Goal: Task Accomplishment & Management: Manage account settings

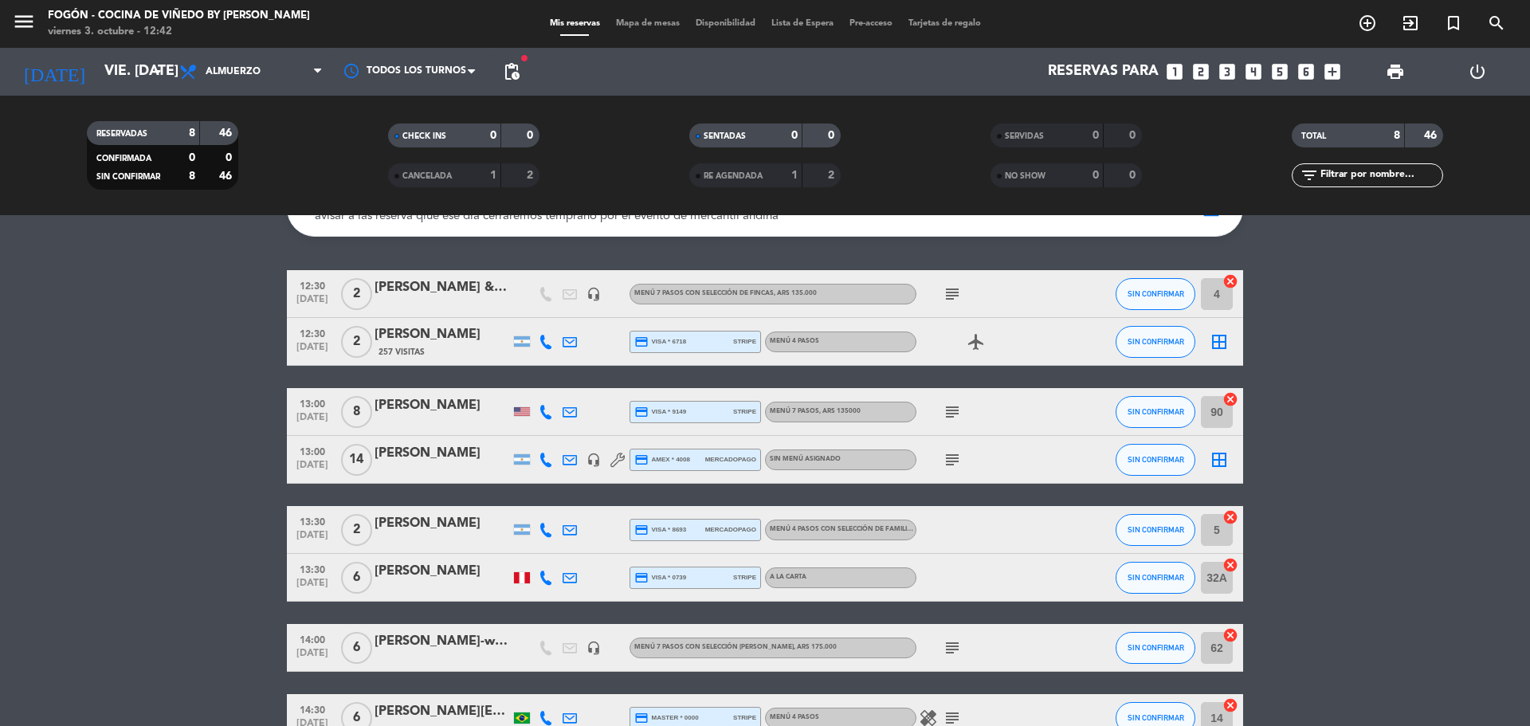
scroll to position [178, 0]
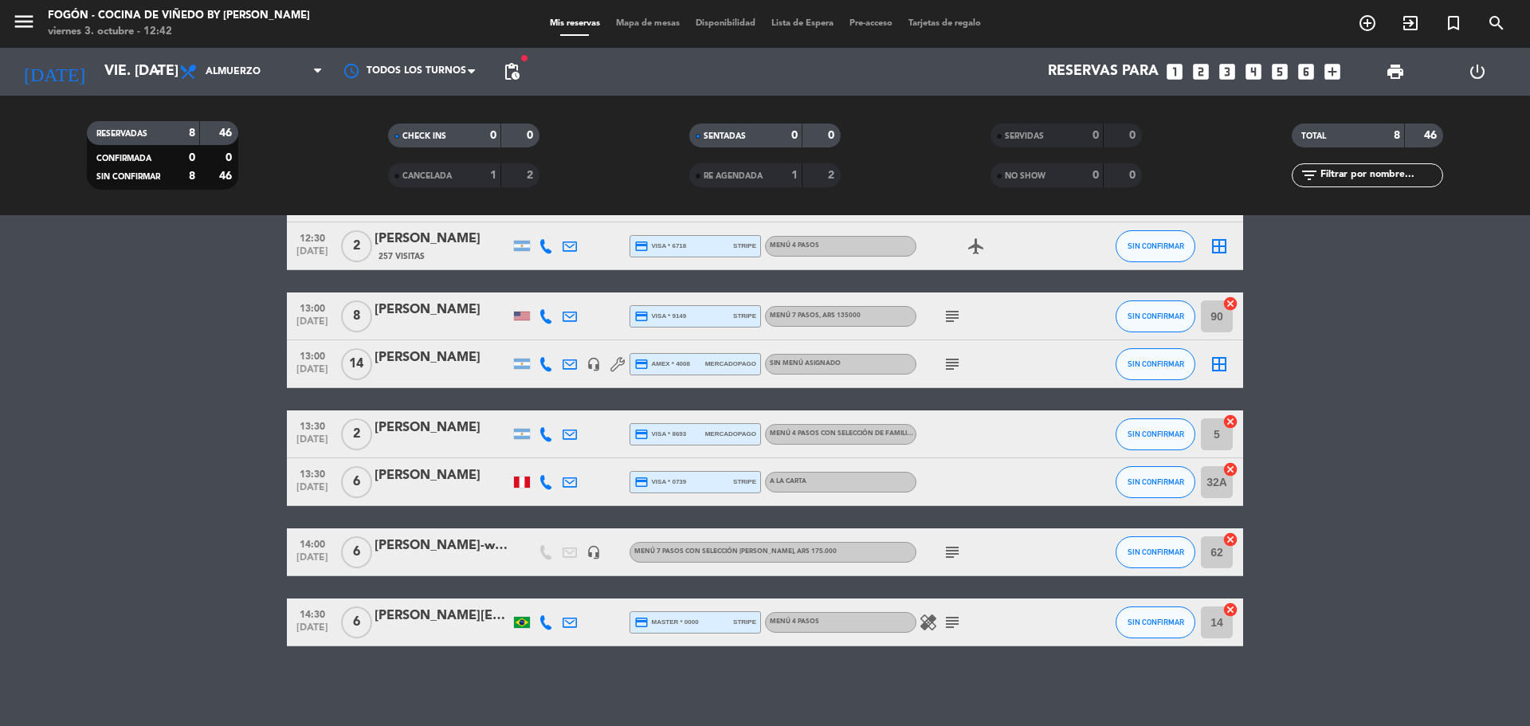
click at [422, 574] on div "14:00 [DATE] 6 [PERSON_NAME]-wine bulance headset_mic Menú 7 pasos con selecció…" at bounding box center [765, 552] width 956 height 48
click at [446, 554] on div "[PERSON_NAME]-wine bulance" at bounding box center [441, 545] width 135 height 21
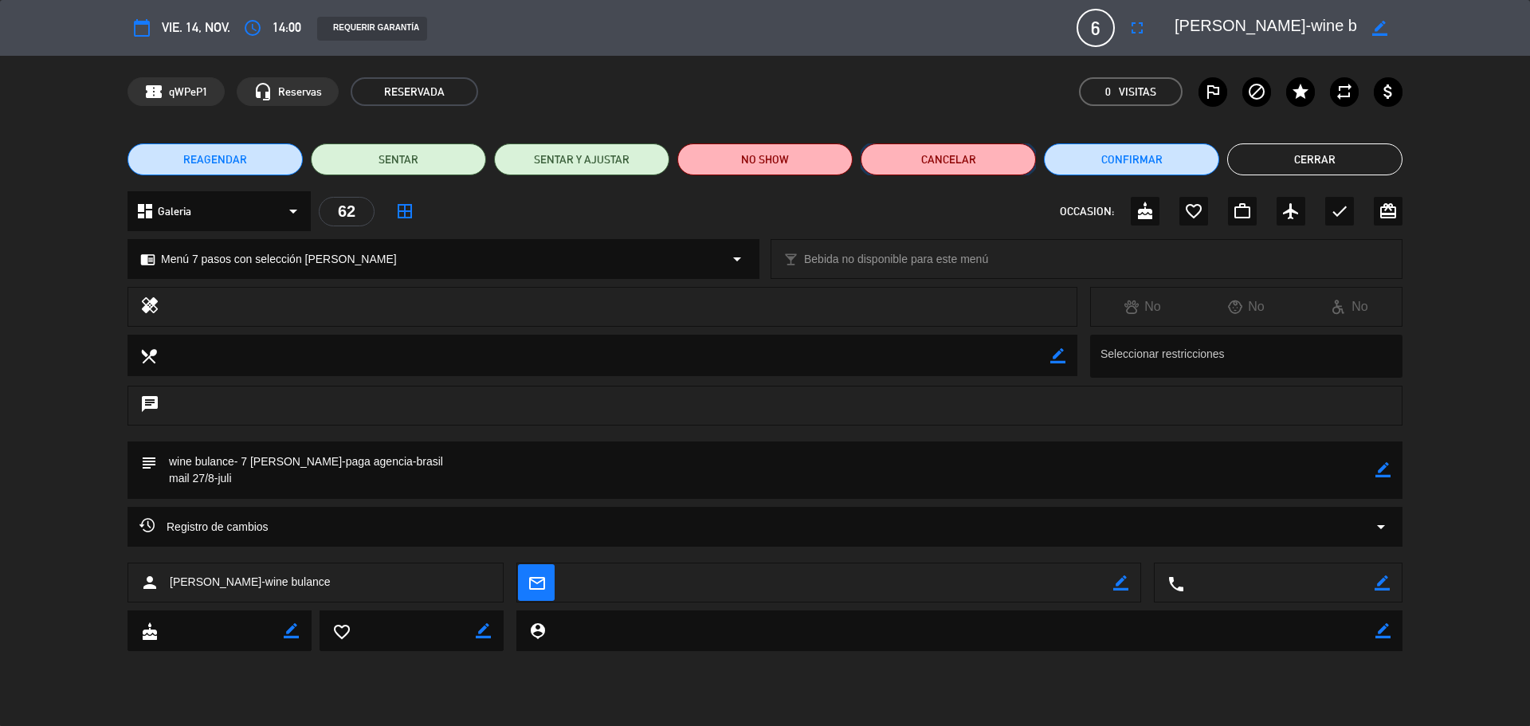
click at [1006, 159] on button "Cancelar" at bounding box center [948, 159] width 175 height 32
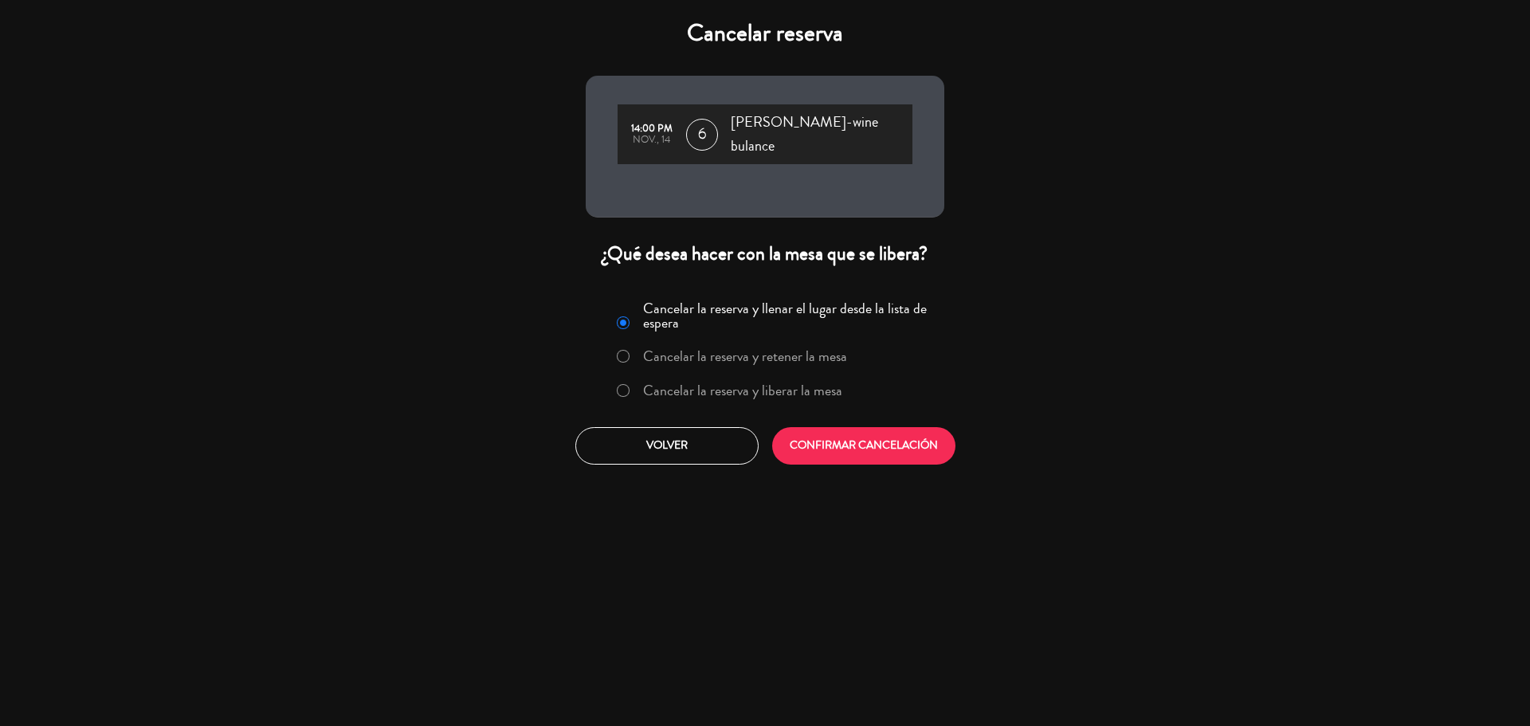
click at [826, 383] on label "Cancelar la reserva y liberar la mesa" at bounding box center [742, 390] width 199 height 14
click at [861, 427] on button "CONFIRMAR CANCELACIÓN" at bounding box center [863, 445] width 183 height 37
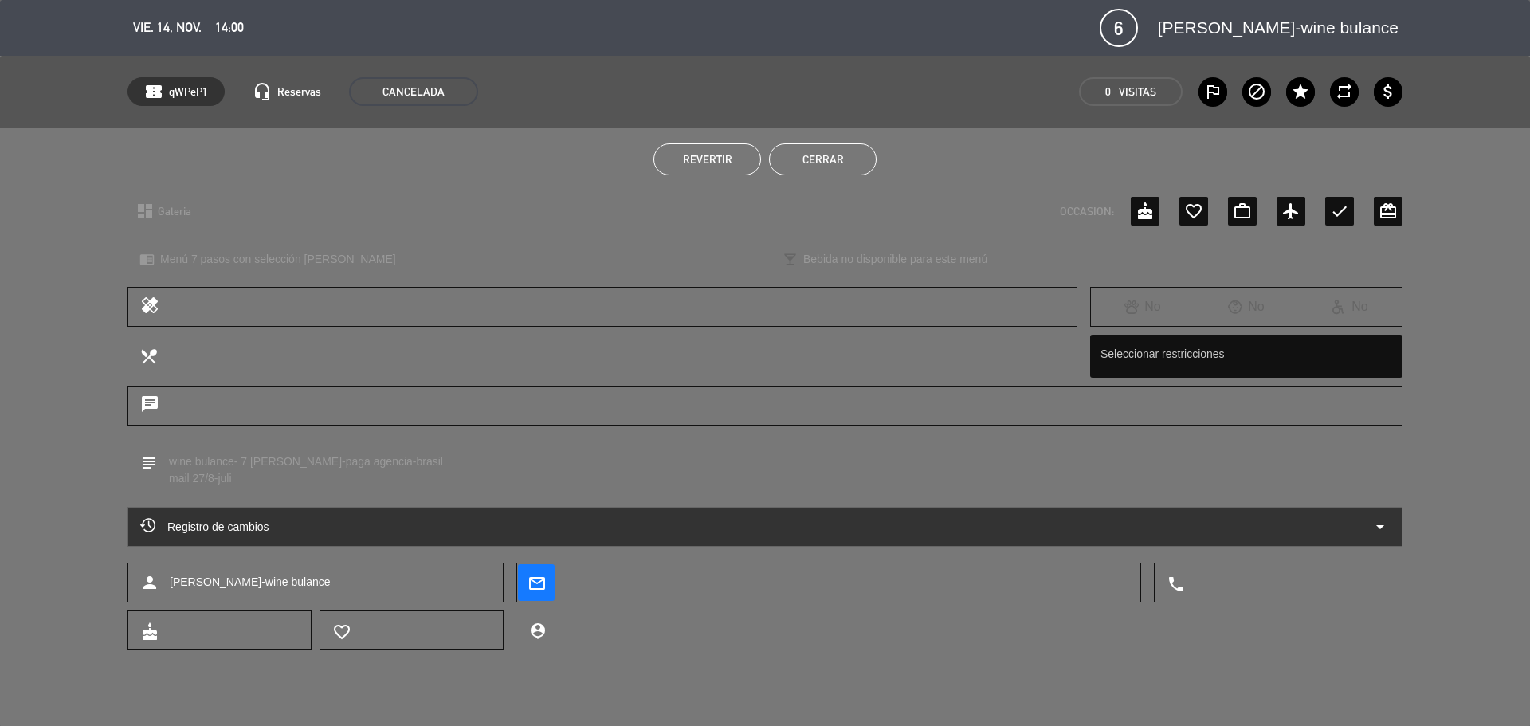
click at [821, 147] on button "Cerrar" at bounding box center [823, 159] width 108 height 32
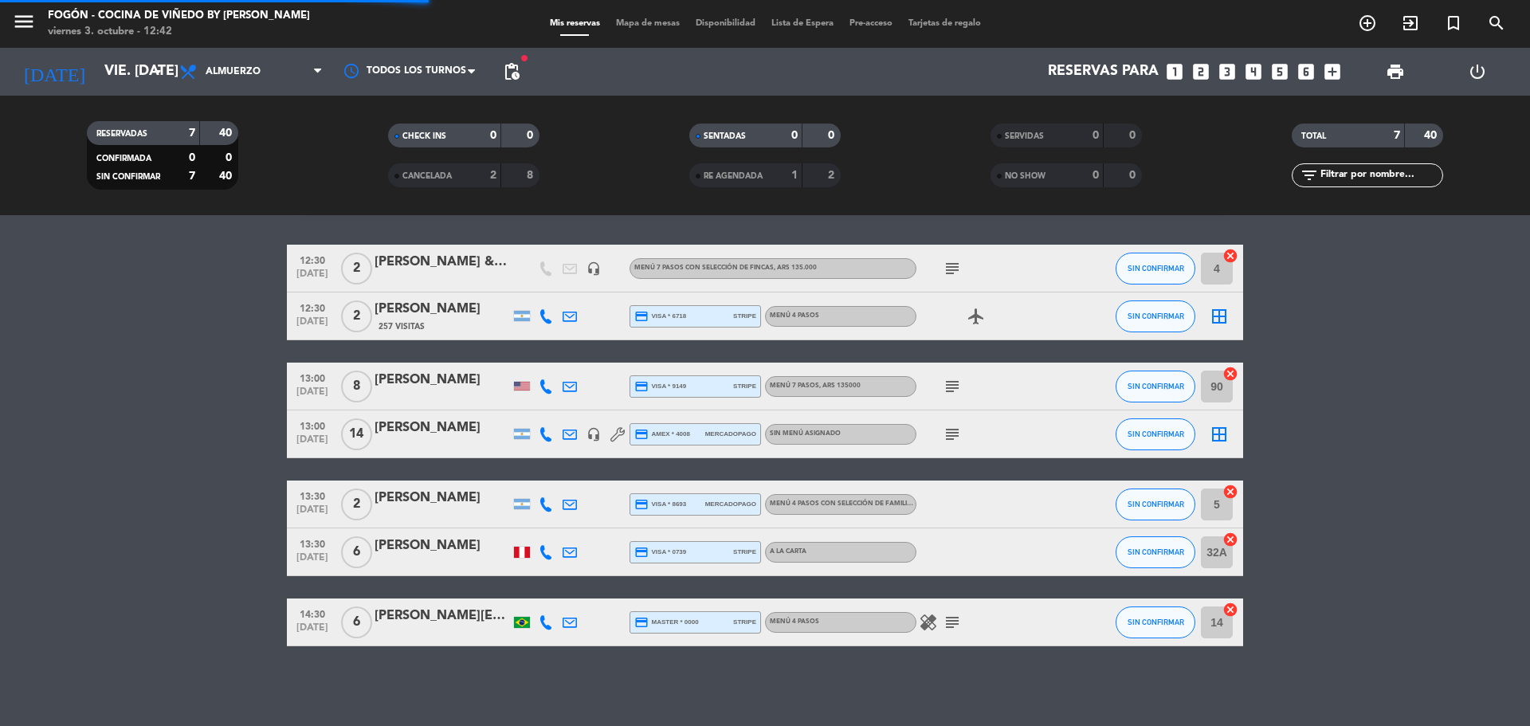
scroll to position [108, 0]
click at [144, 70] on input "vie. [DATE]" at bounding box center [188, 72] width 185 height 32
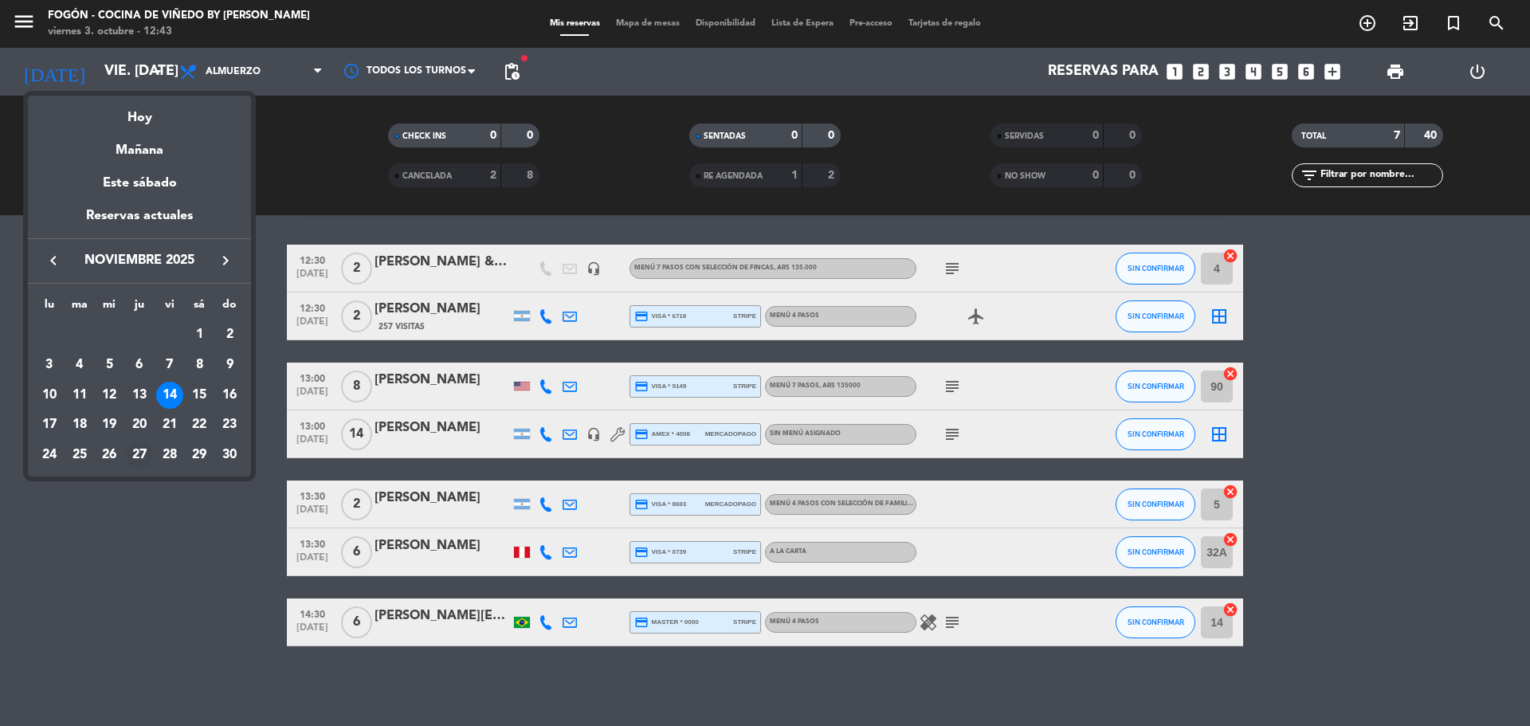
click at [132, 456] on div "27" at bounding box center [139, 454] width 27 height 27
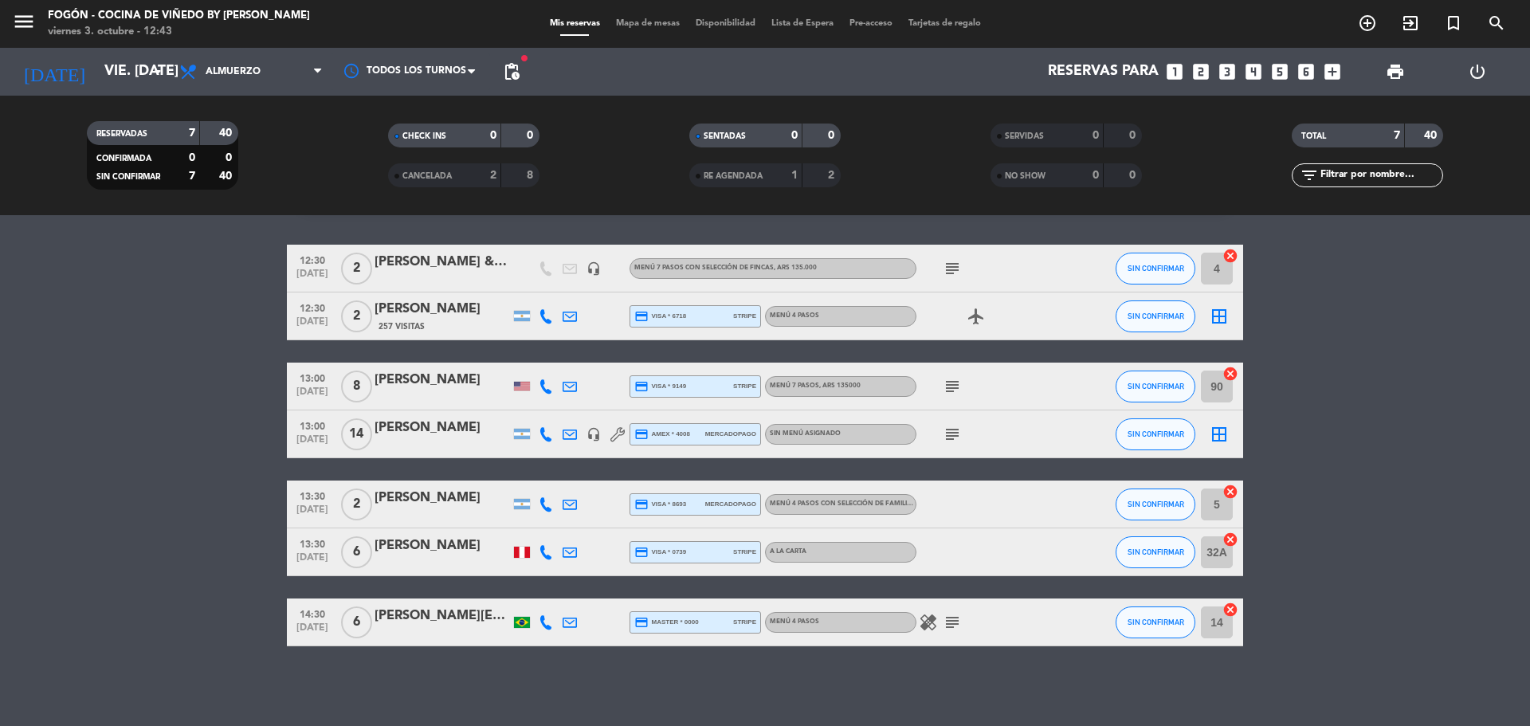
type input "jue. [DATE]"
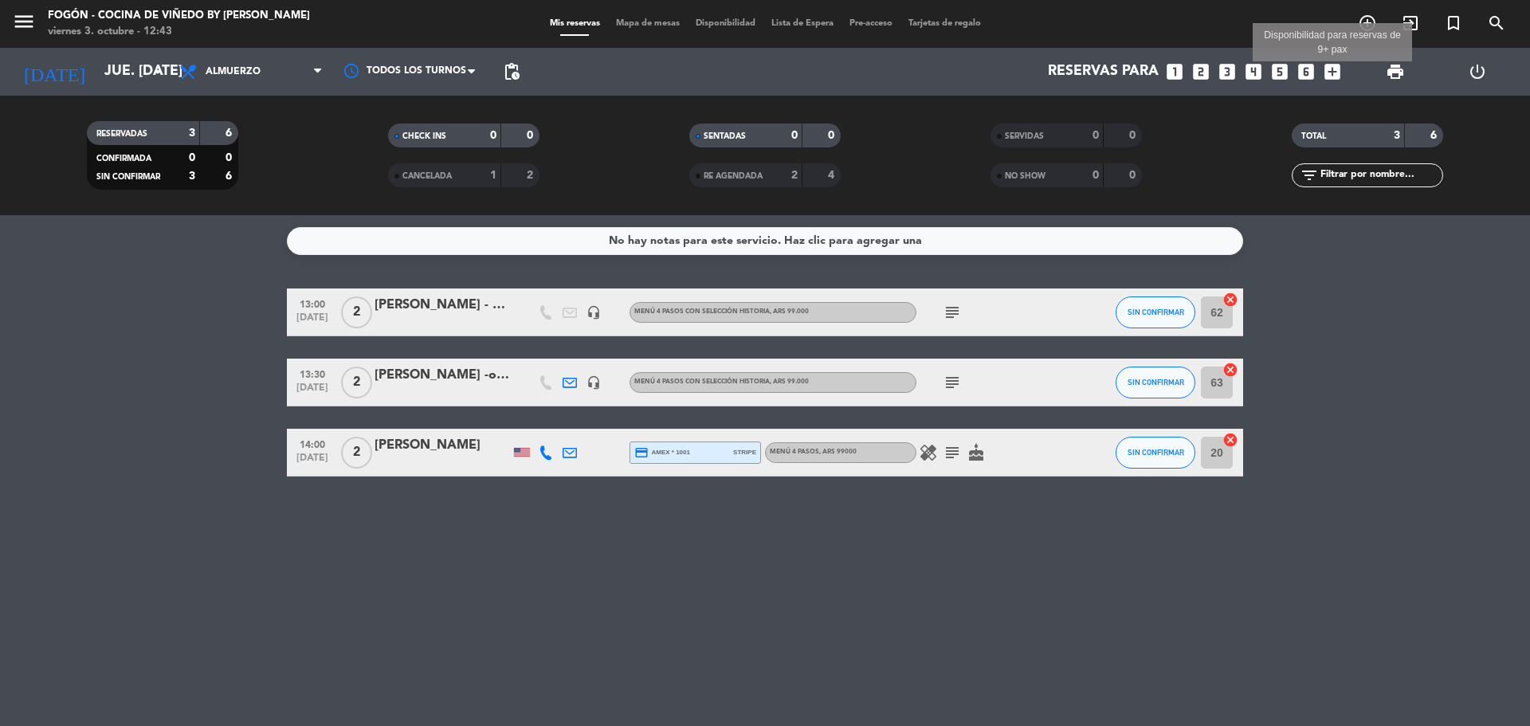
click at [1324, 69] on icon "add_box" at bounding box center [1332, 71] width 21 height 21
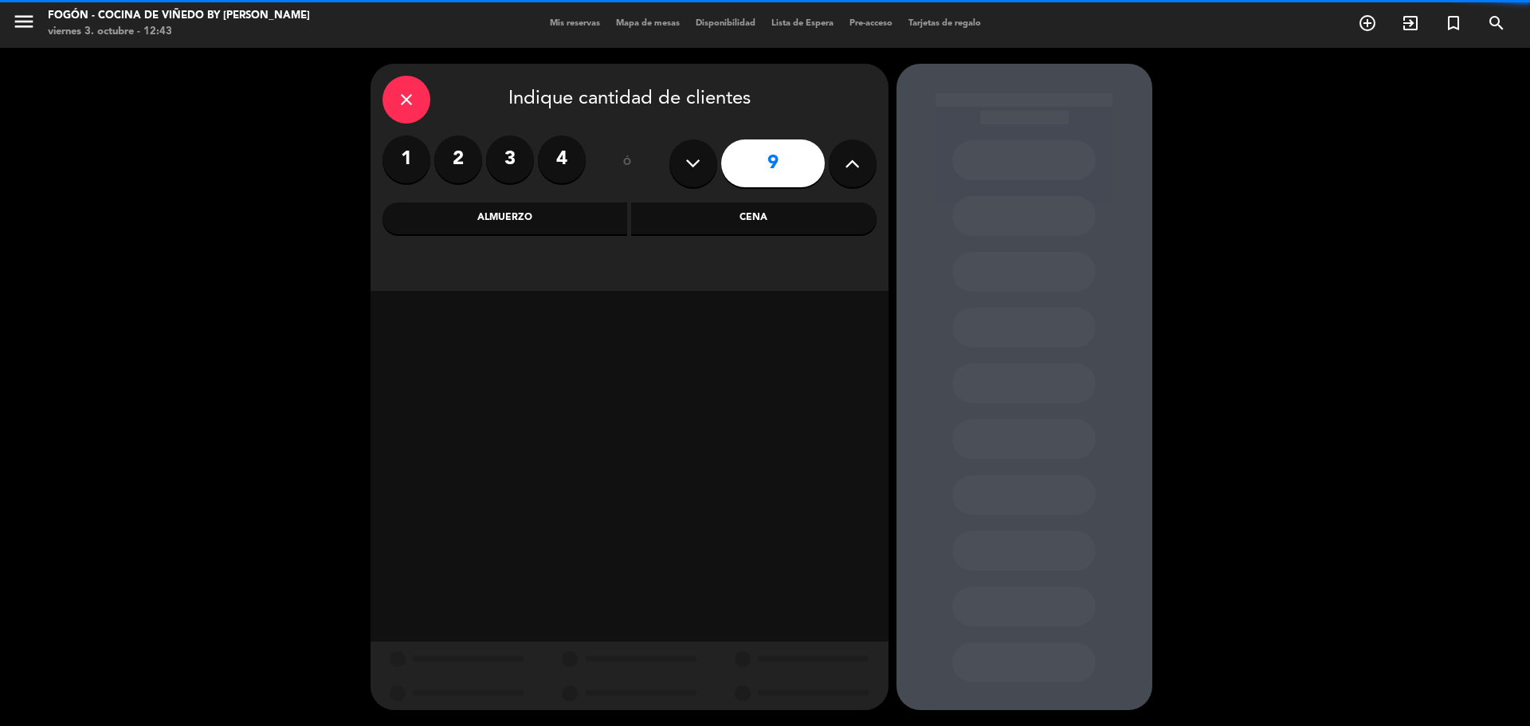
click at [852, 159] on icon at bounding box center [852, 163] width 15 height 24
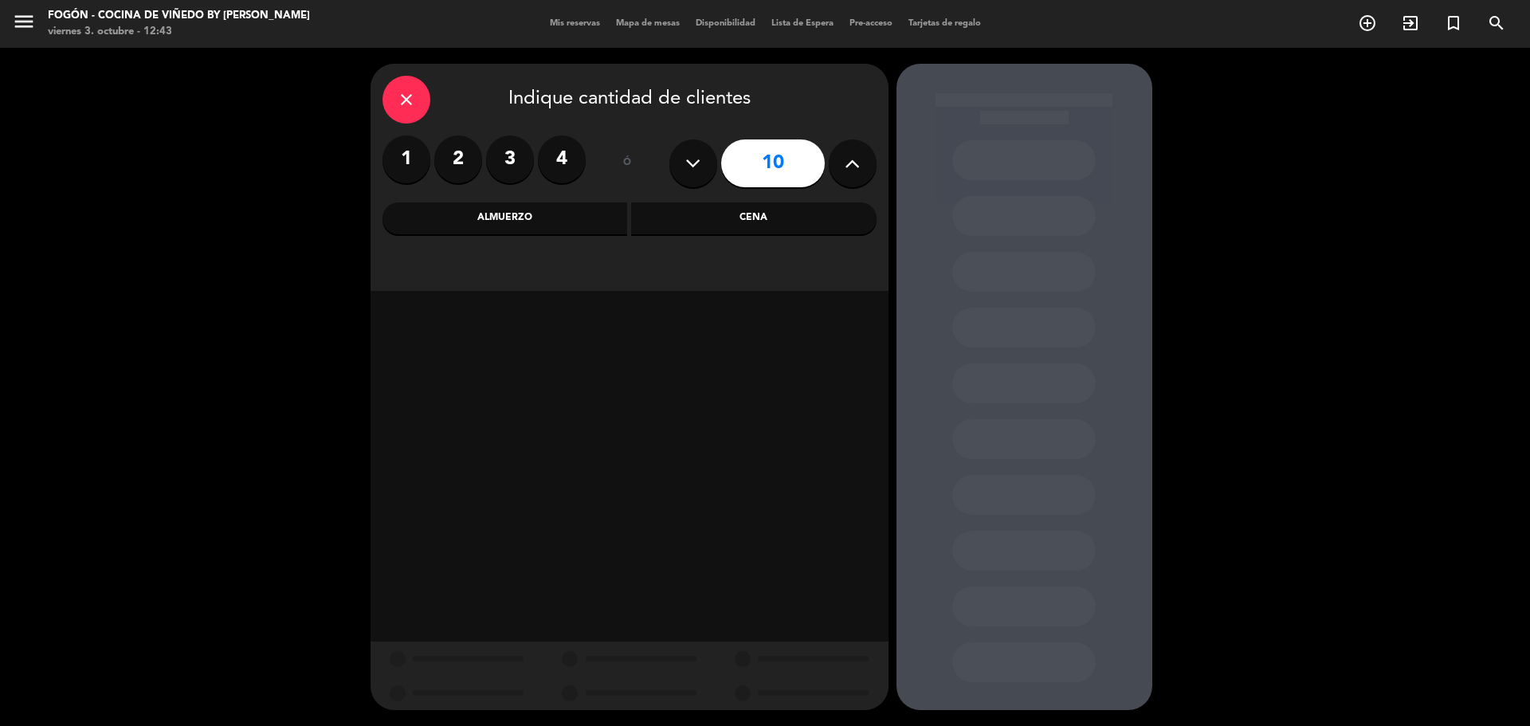
click at [852, 159] on icon at bounding box center [852, 163] width 15 height 24
type input "11"
click at [565, 216] on div "Almuerzo" at bounding box center [504, 218] width 245 height 32
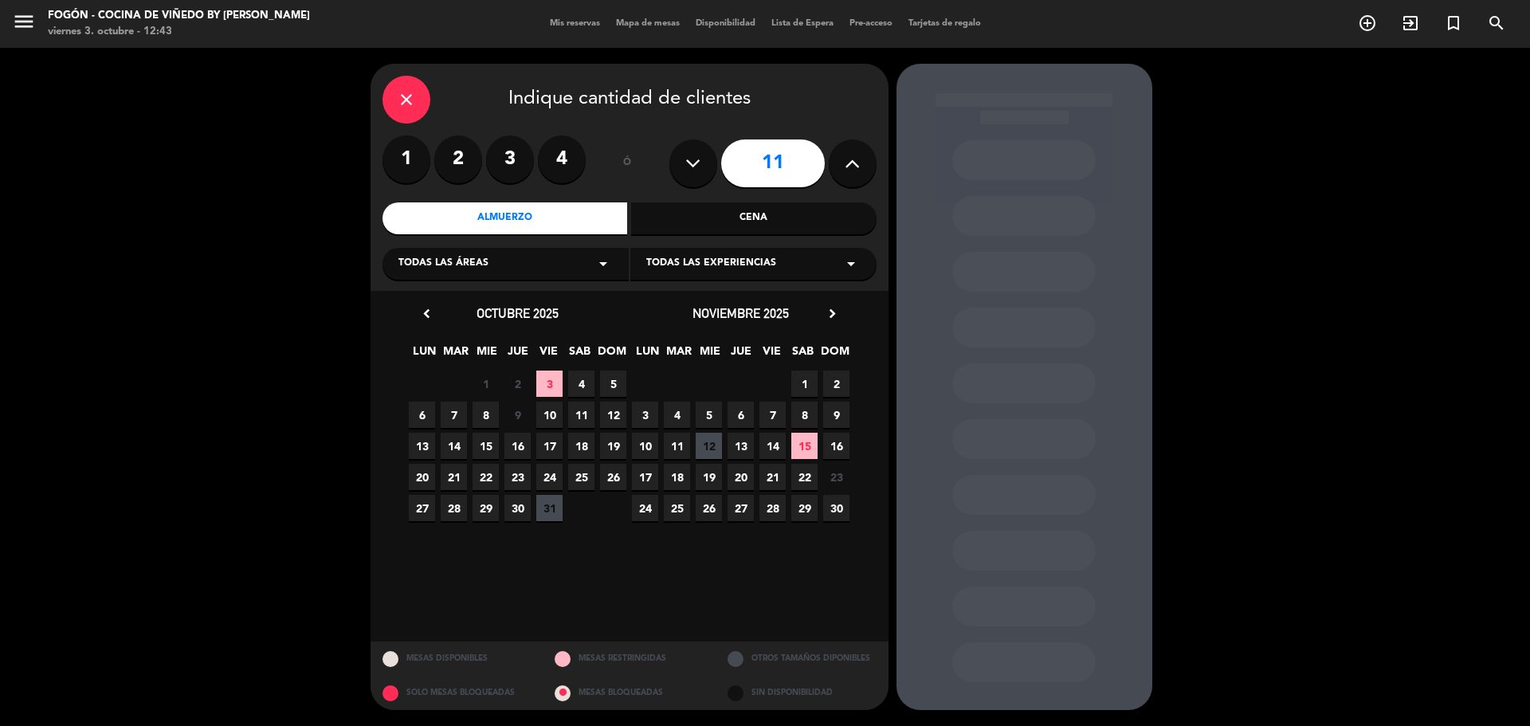
click at [750, 514] on span "27" at bounding box center [740, 508] width 26 height 26
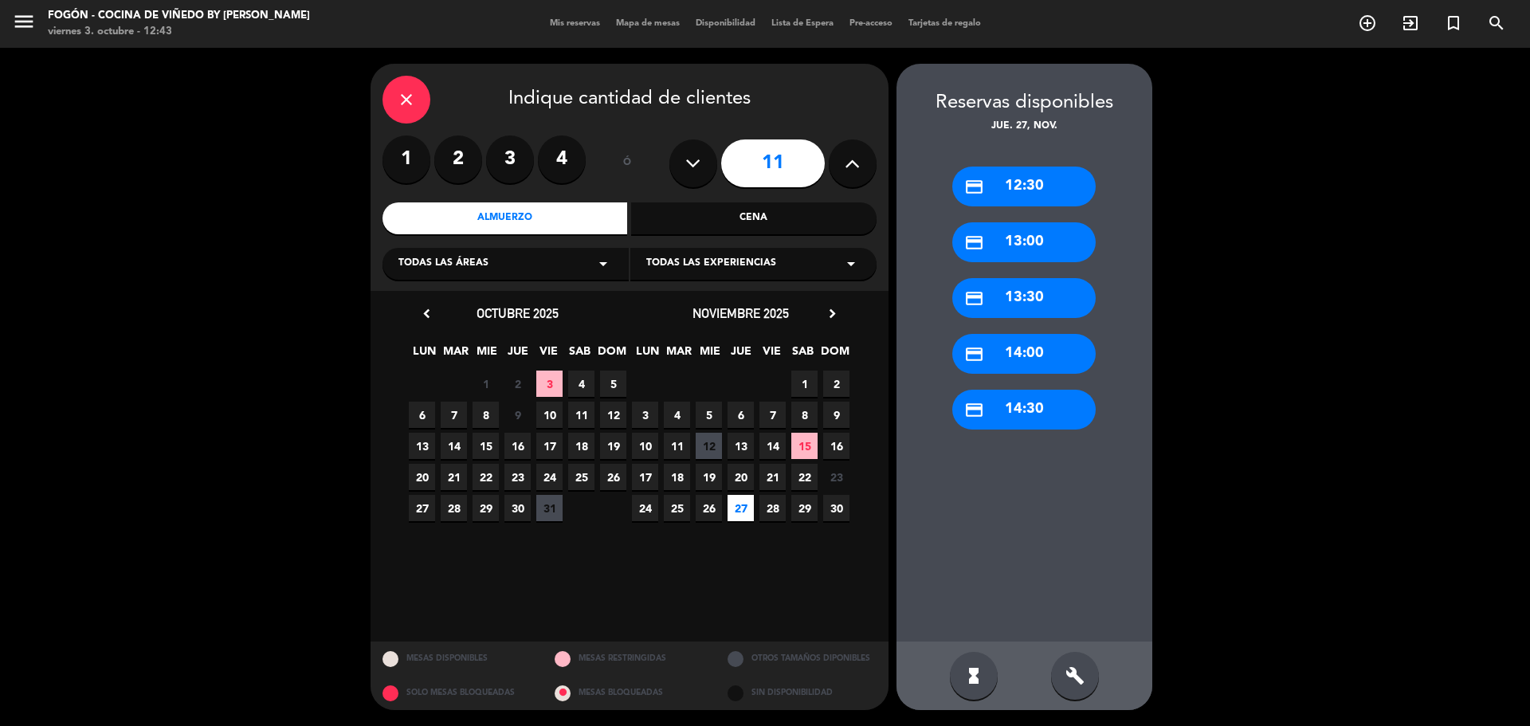
click at [1049, 297] on div "credit_card 13:30" at bounding box center [1023, 298] width 143 height 40
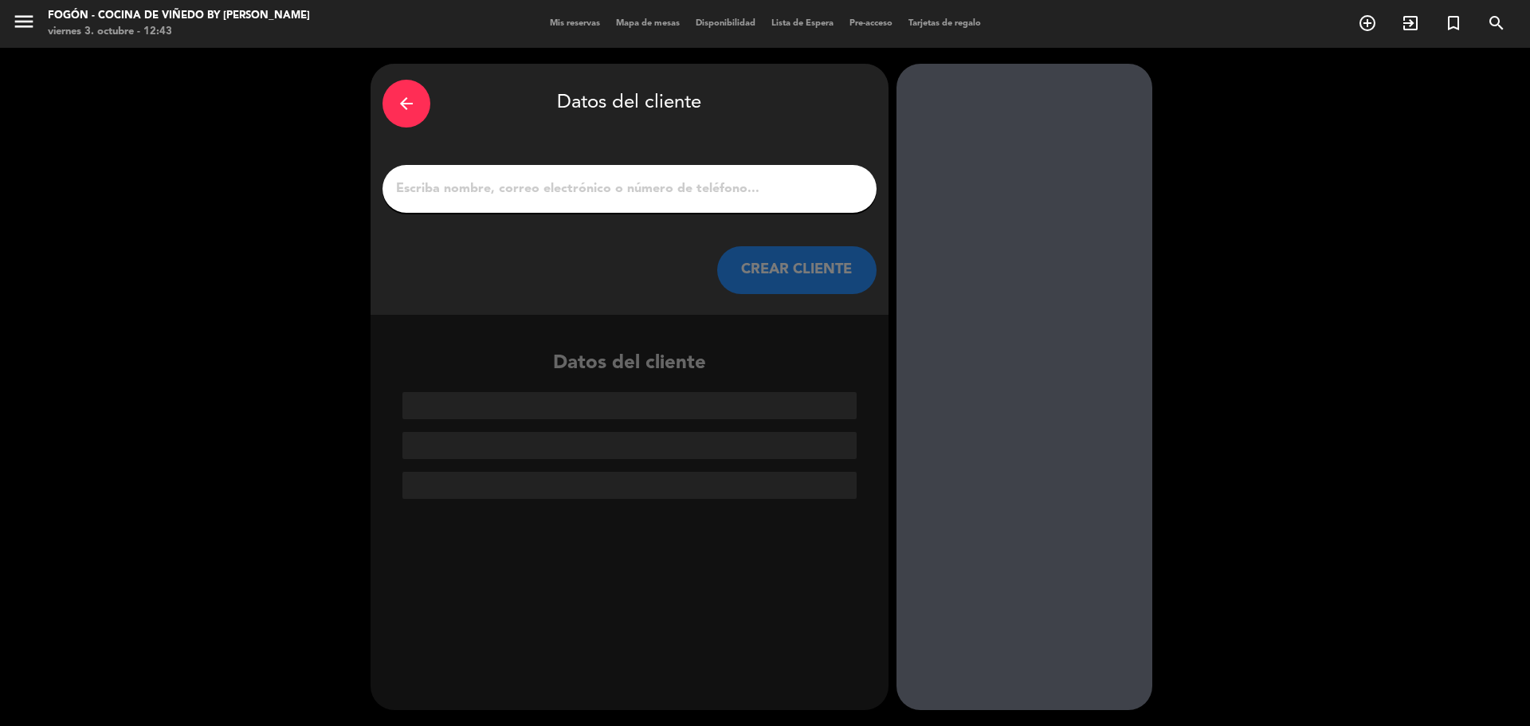
click at [714, 186] on input "1" at bounding box center [629, 189] width 470 height 22
paste input "[PERSON_NAME]"
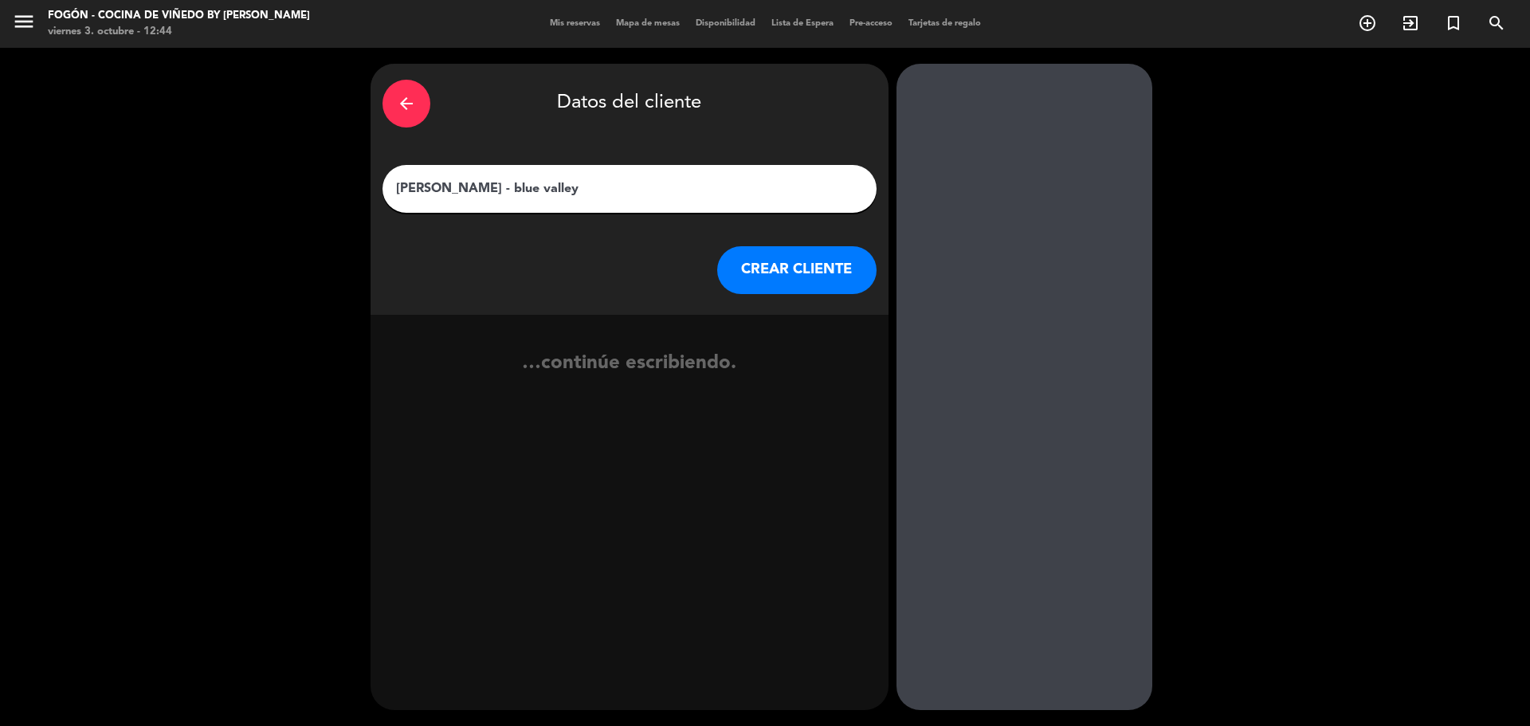
type input "[PERSON_NAME] - blue valley"
click at [838, 263] on button "CREAR CLIENTE" at bounding box center [796, 270] width 159 height 48
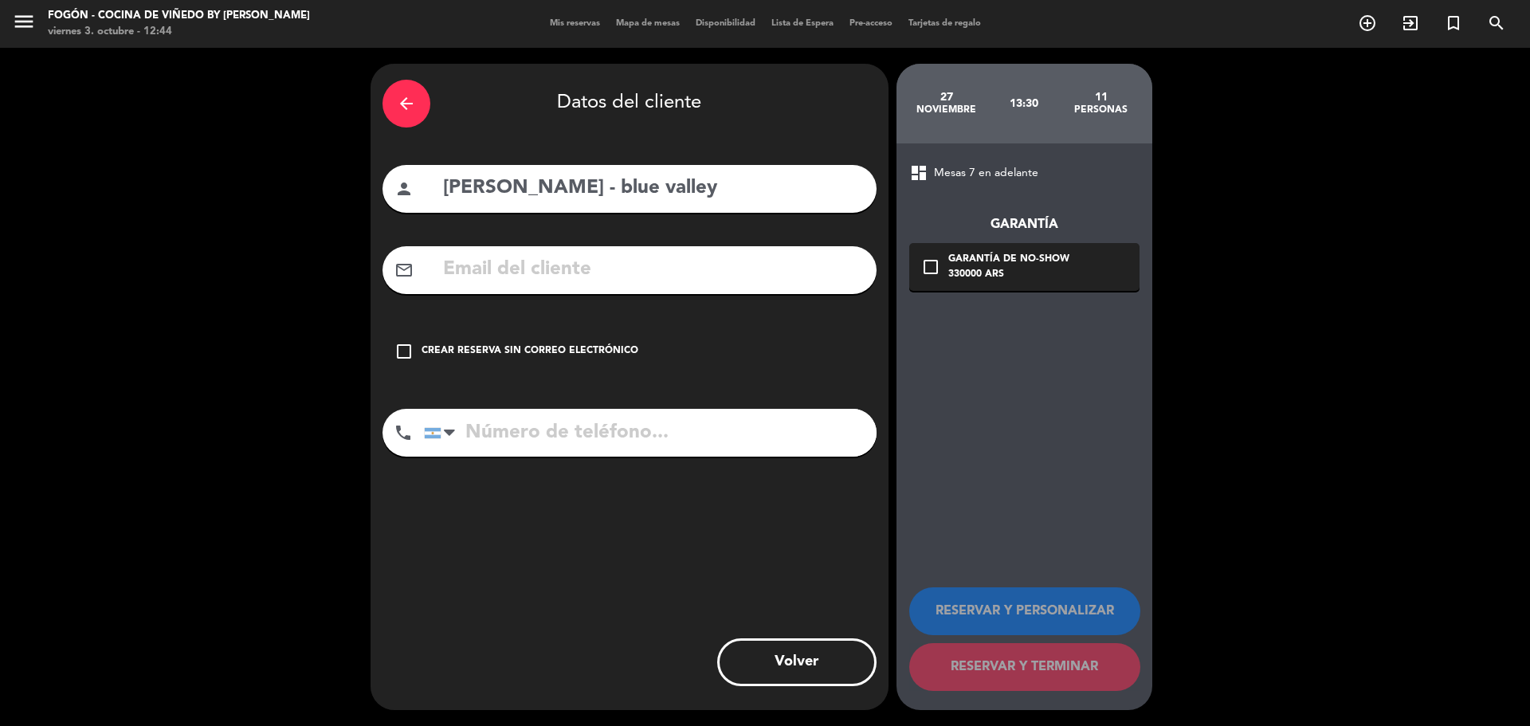
click at [566, 336] on div "check_box_outline_blank Crear reserva sin correo electrónico" at bounding box center [629, 351] width 494 height 48
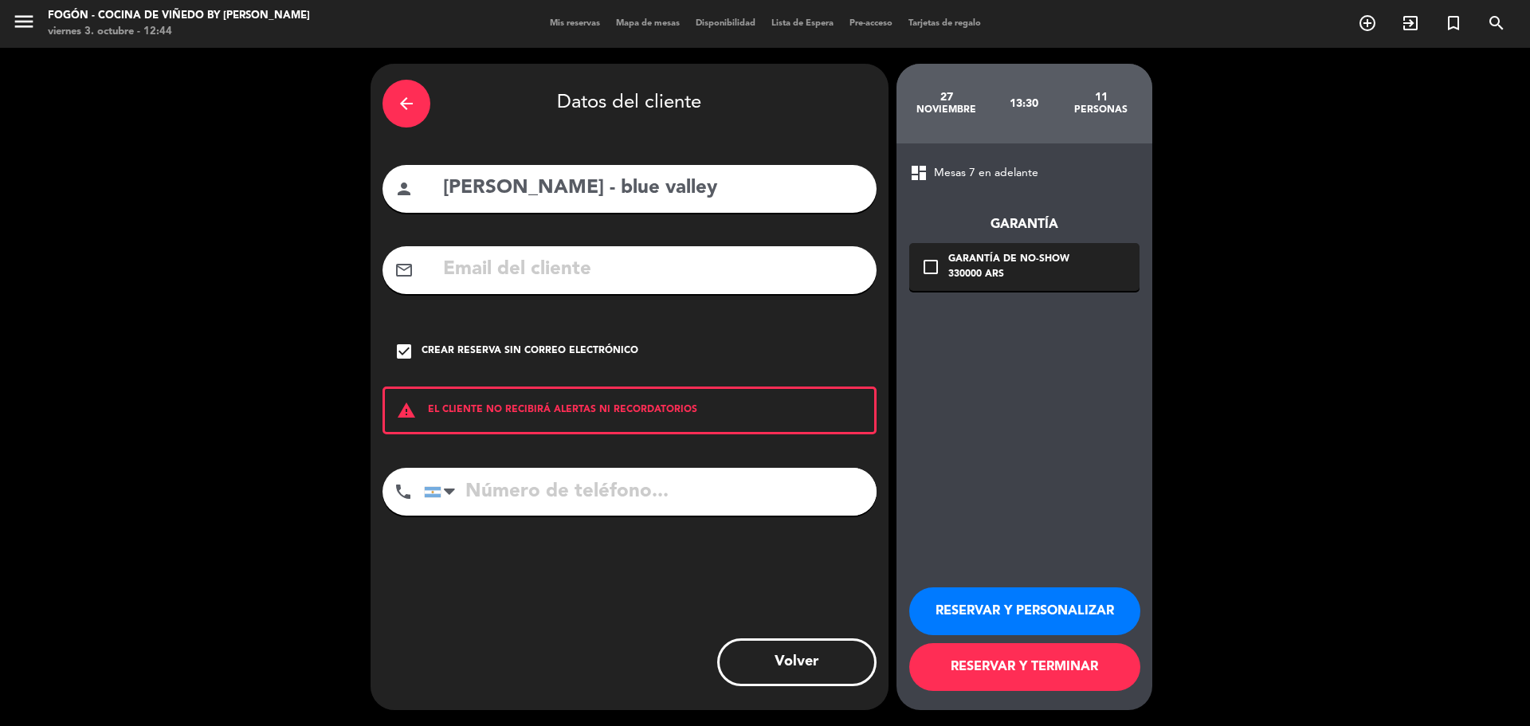
click at [968, 599] on button "RESERVAR Y PERSONALIZAR" at bounding box center [1024, 611] width 231 height 48
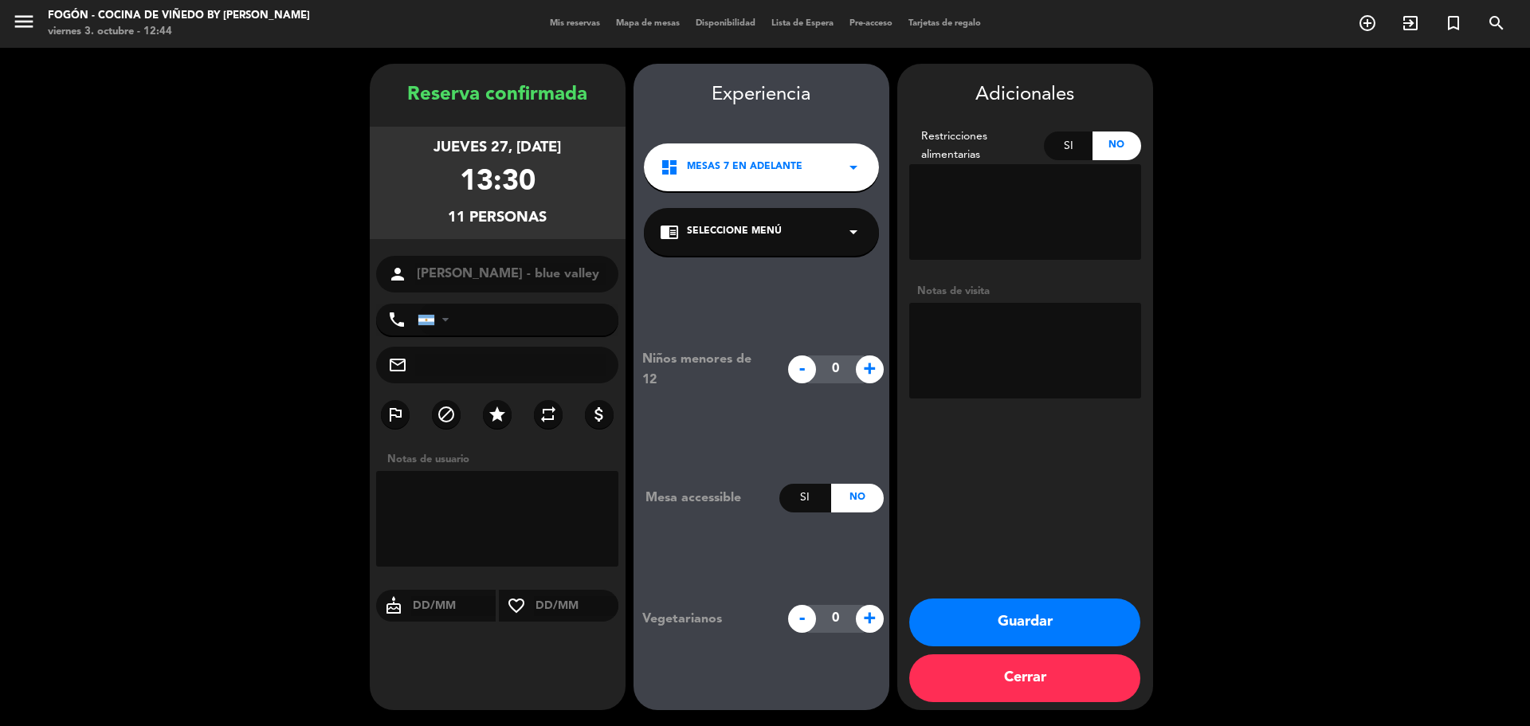
click at [806, 230] on div "chrome_reader_mode Seleccione Menú arrow_drop_down" at bounding box center [761, 232] width 235 height 48
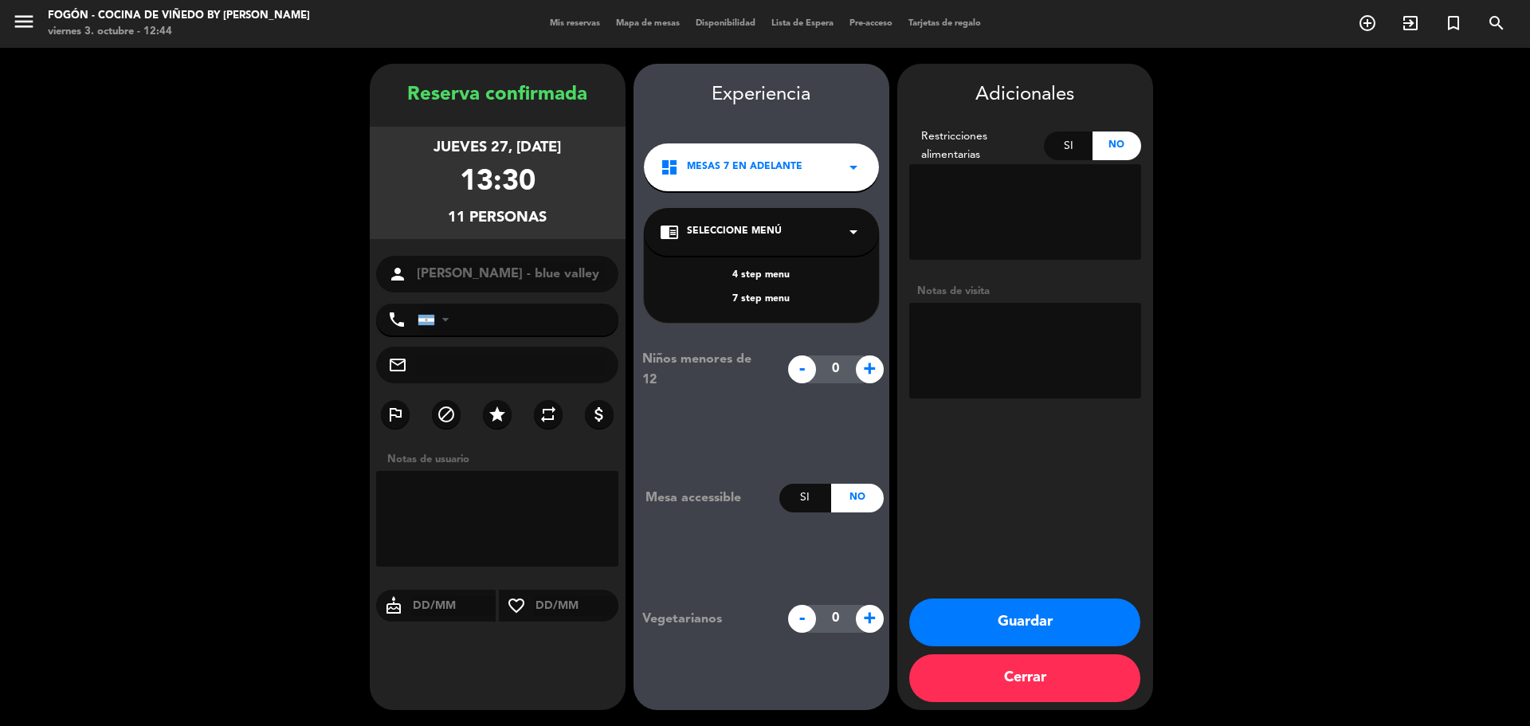
click at [780, 276] on div "4 step menu" at bounding box center [761, 276] width 203 height 16
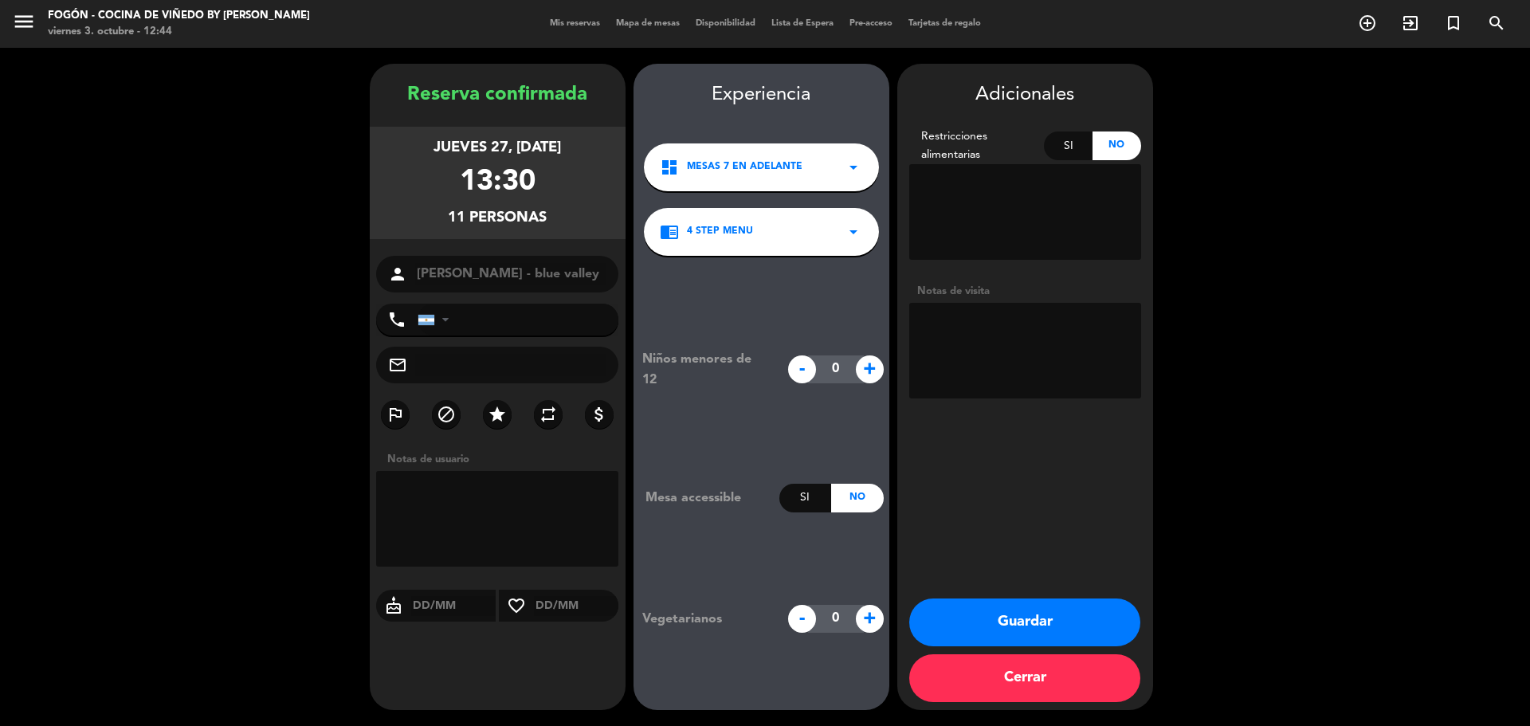
click at [952, 330] on textarea at bounding box center [1025, 351] width 232 height 96
paste textarea "Pago a cargo de: pasajero paga en [GEOGRAPHIC_DATA]"
type textarea "blue valley-Pago a cargo de: pasajero paga en Bodega-mail 3/10-juli"
click at [1068, 630] on button "Guardar" at bounding box center [1024, 622] width 231 height 48
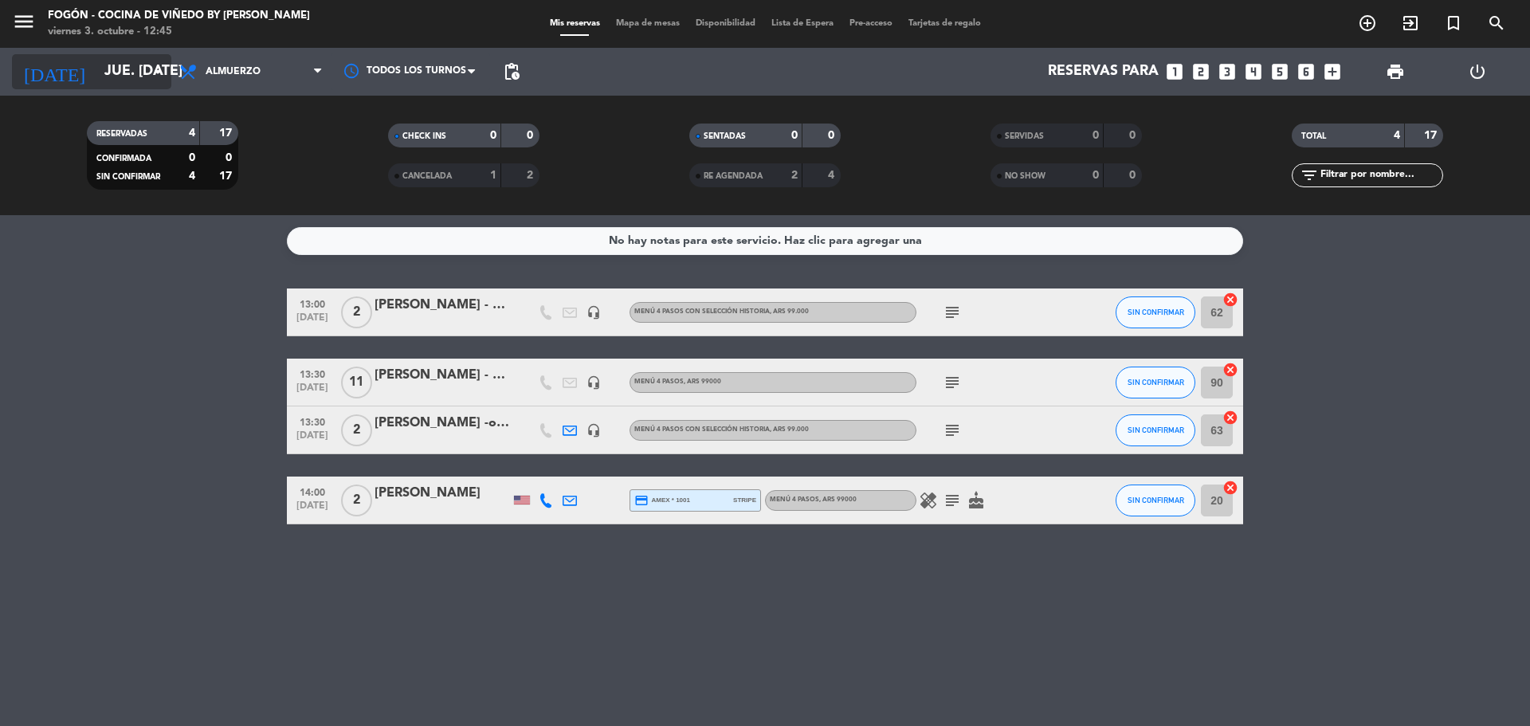
click at [123, 73] on input "jue. [DATE]" at bounding box center [188, 72] width 185 height 32
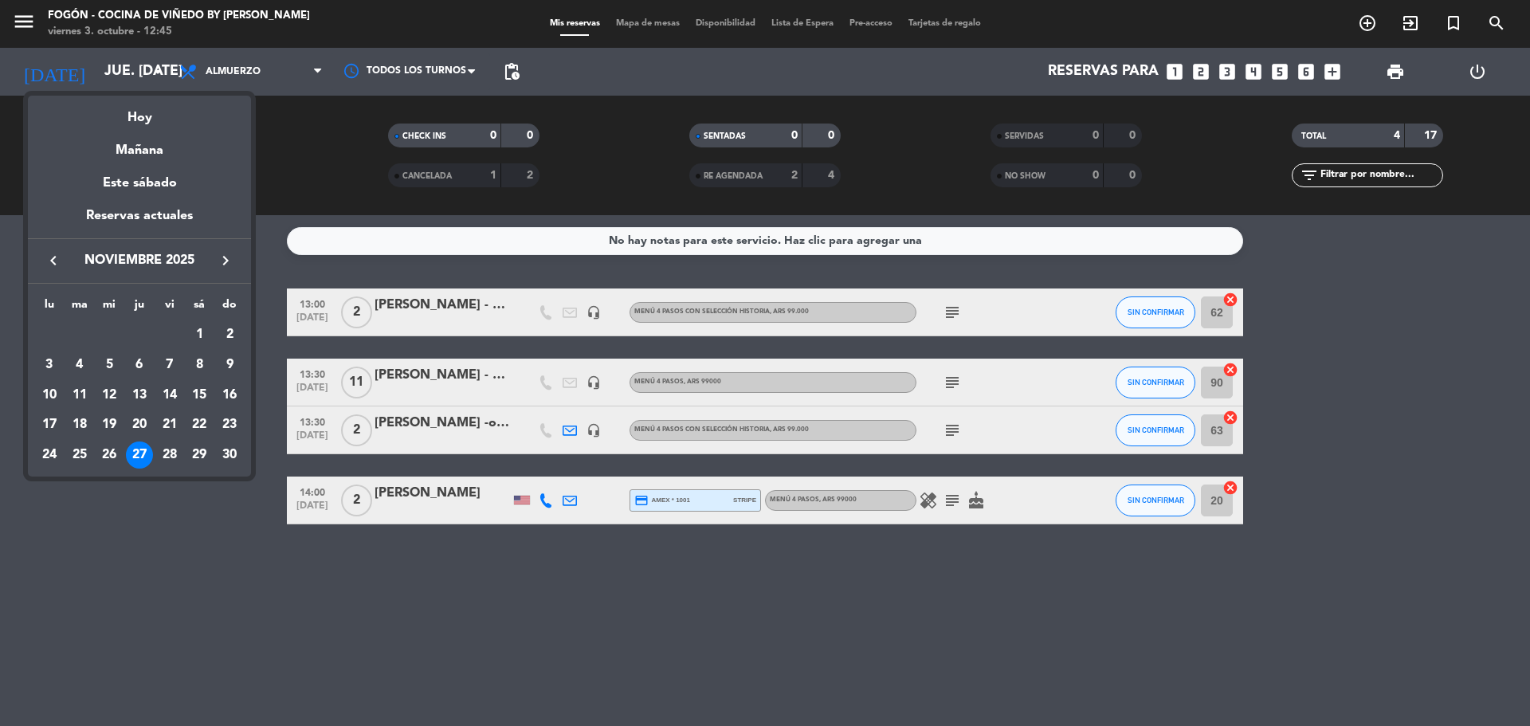
click at [55, 263] on icon "keyboard_arrow_left" at bounding box center [53, 260] width 19 height 19
click at [163, 390] on div "10" at bounding box center [169, 395] width 27 height 27
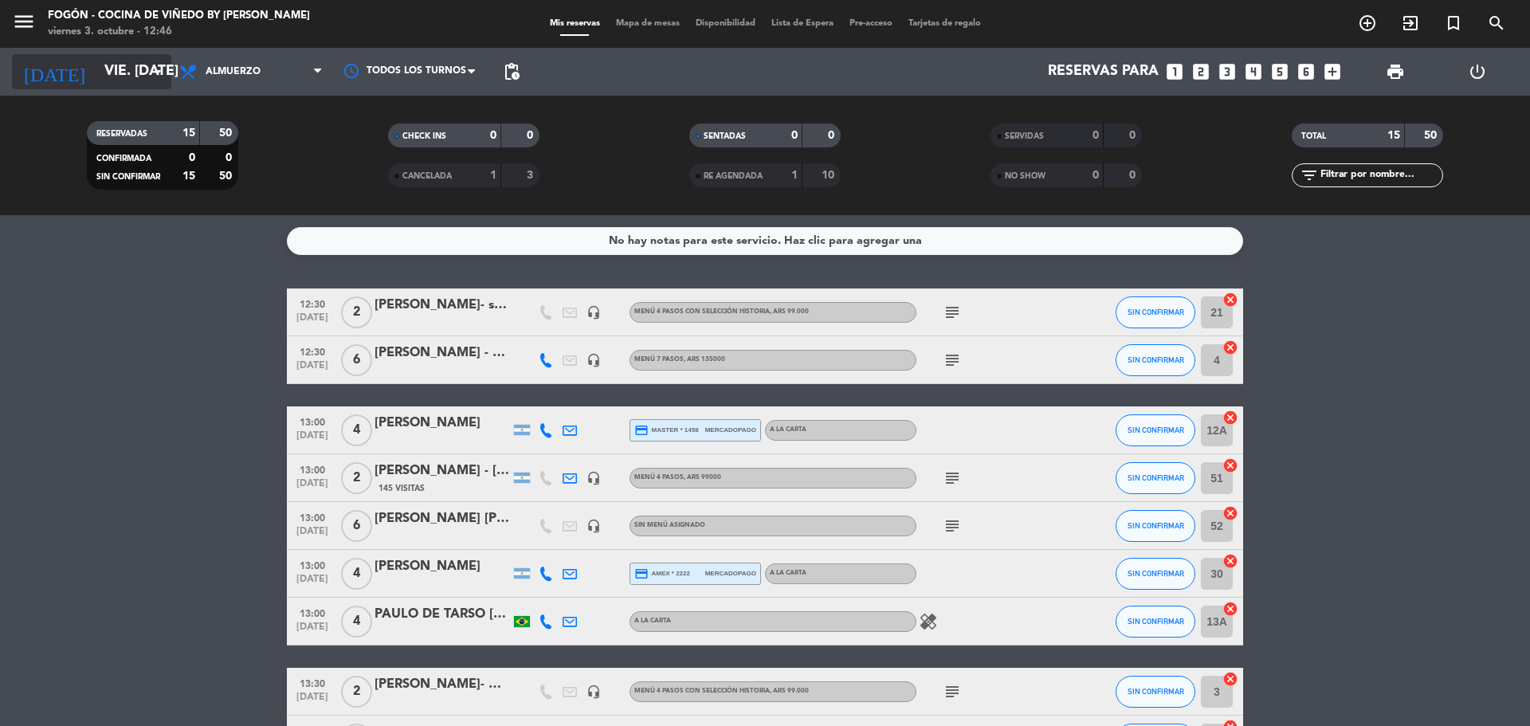
click at [134, 68] on input "vie. [DATE]" at bounding box center [188, 72] width 185 height 32
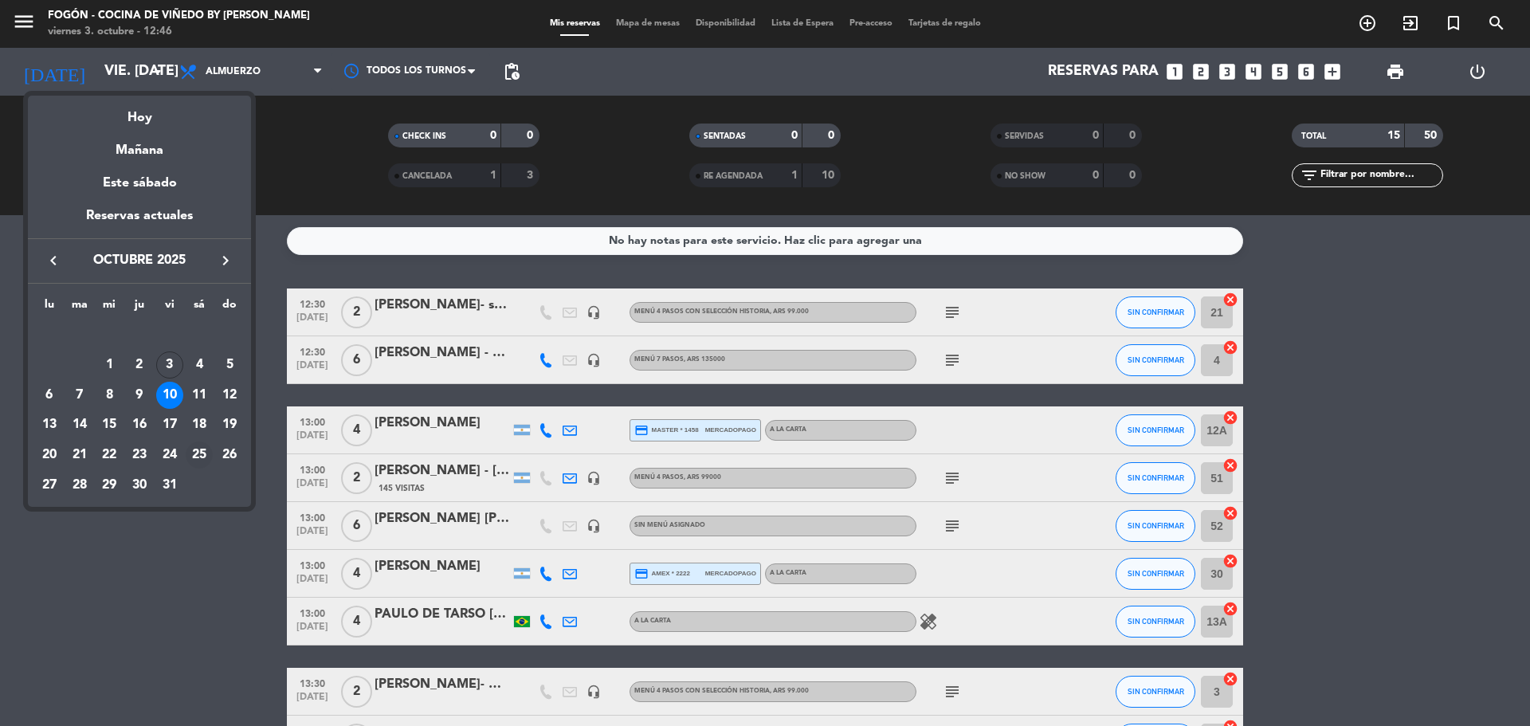
click at [196, 449] on div "25" at bounding box center [199, 454] width 27 height 27
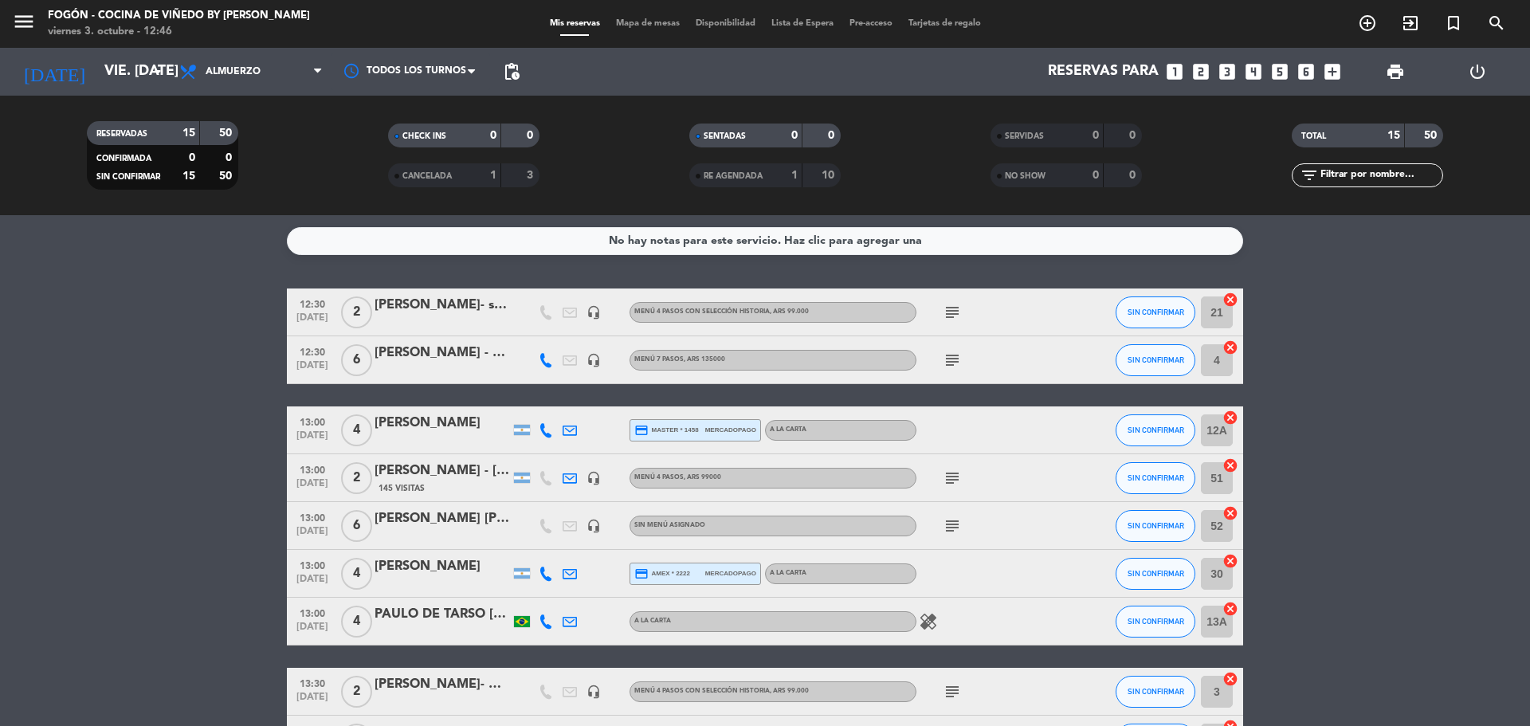
type input "sáb. [DATE]"
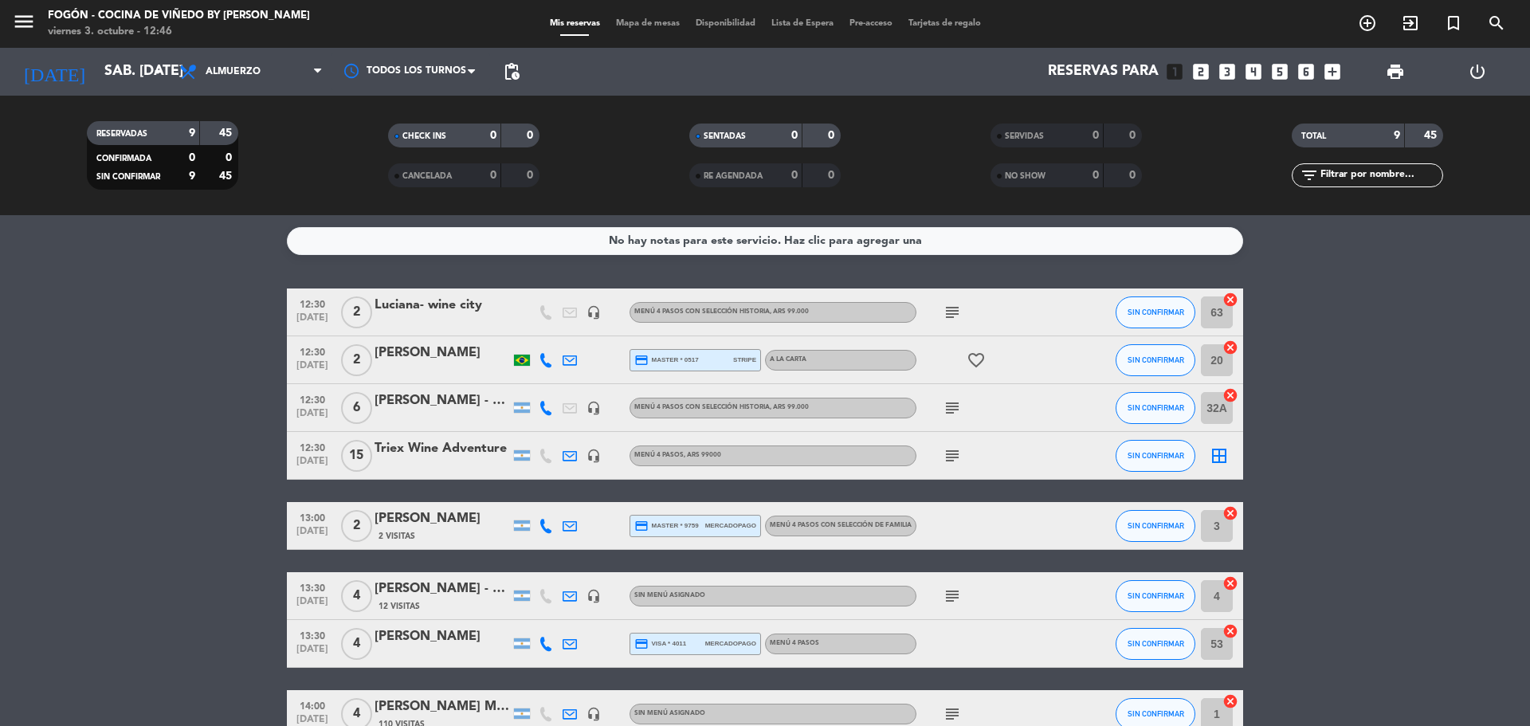
click at [1307, 69] on icon "looks_6" at bounding box center [1306, 71] width 21 height 21
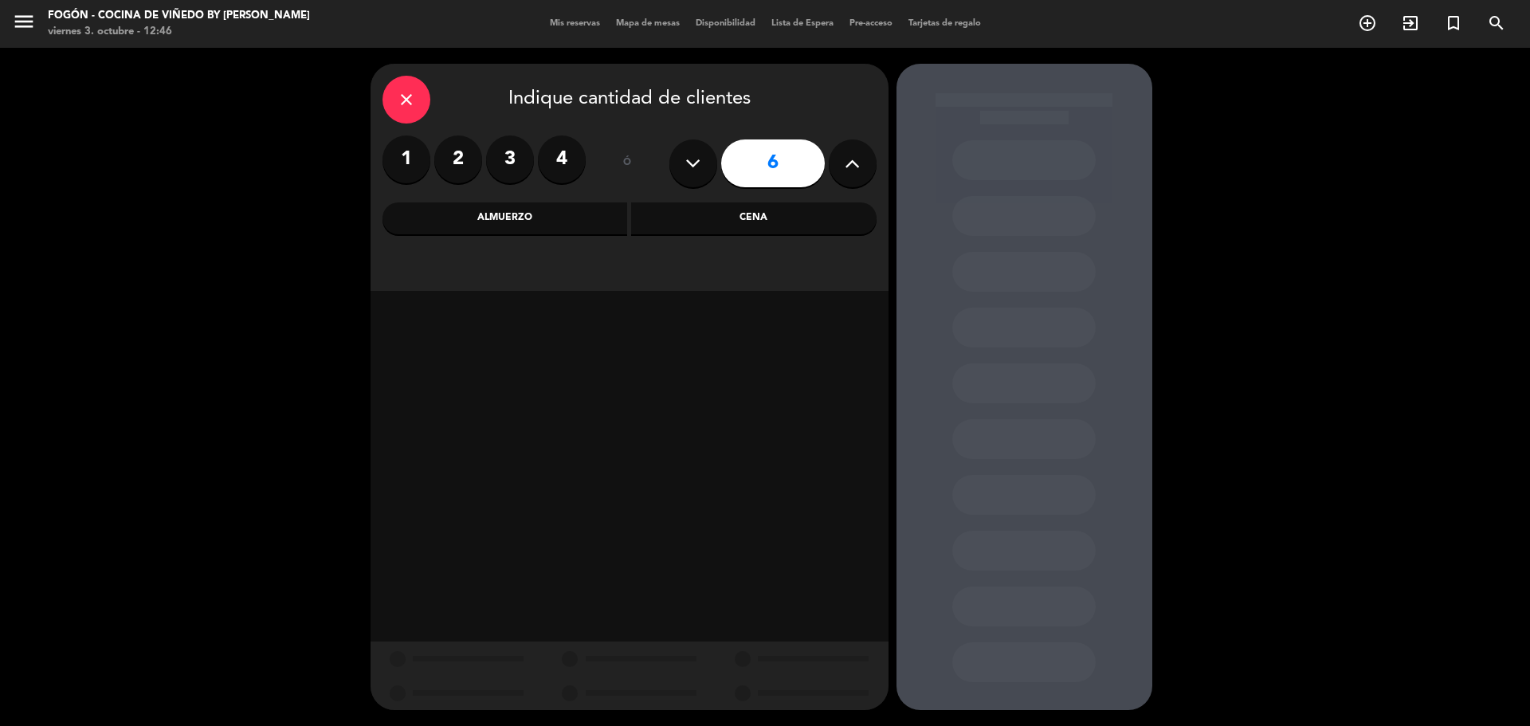
click at [562, 210] on div "Almuerzo" at bounding box center [504, 218] width 245 height 32
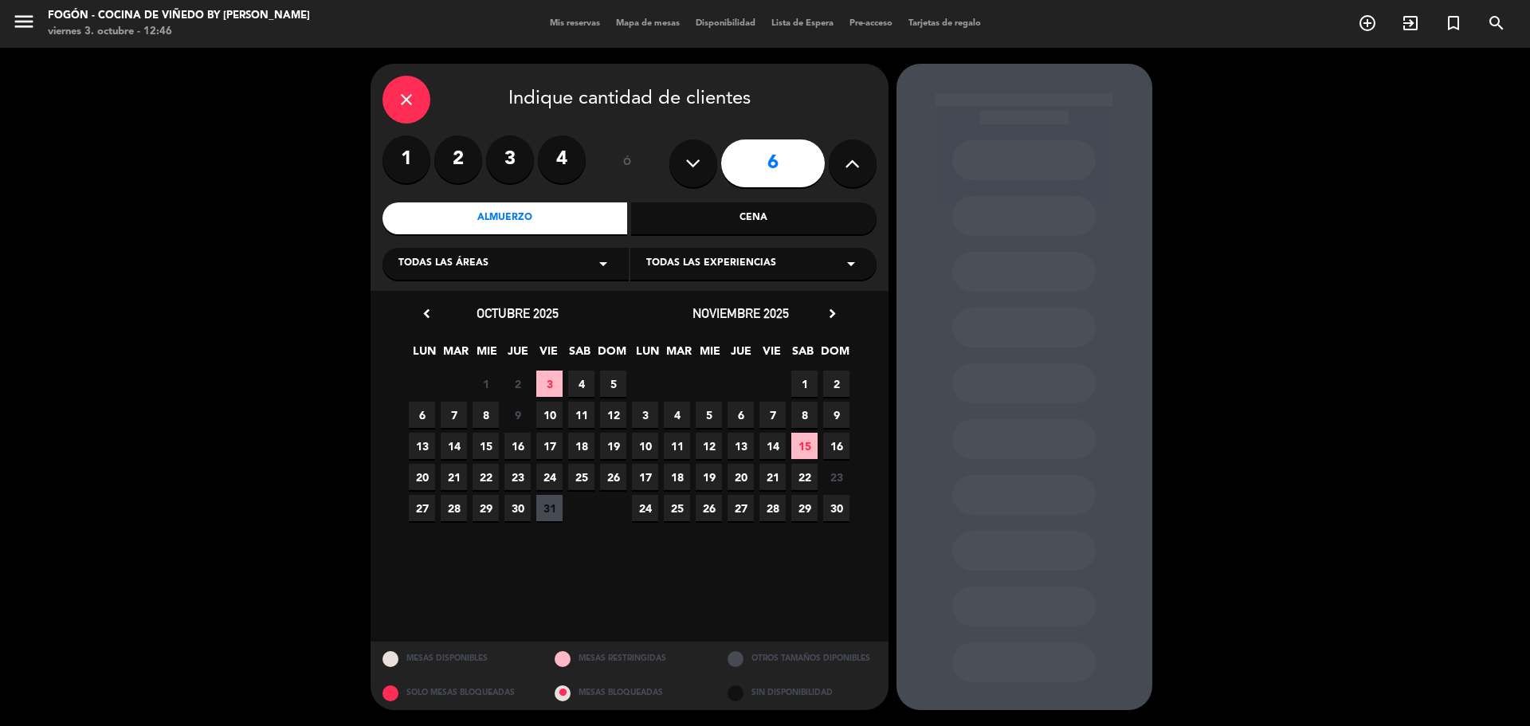
click at [581, 473] on span "25" at bounding box center [581, 477] width 26 height 26
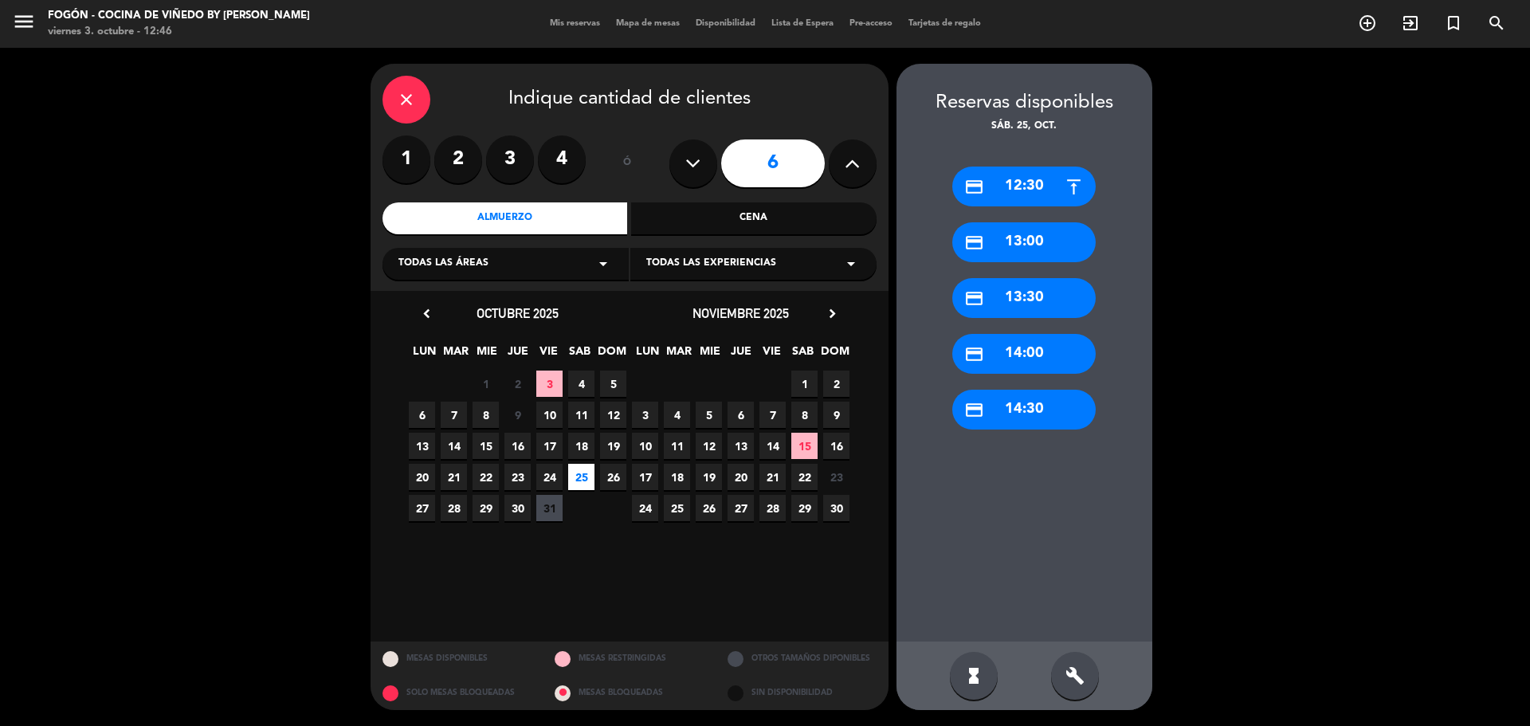
click at [1034, 173] on div "credit_card 12:30" at bounding box center [1023, 187] width 143 height 40
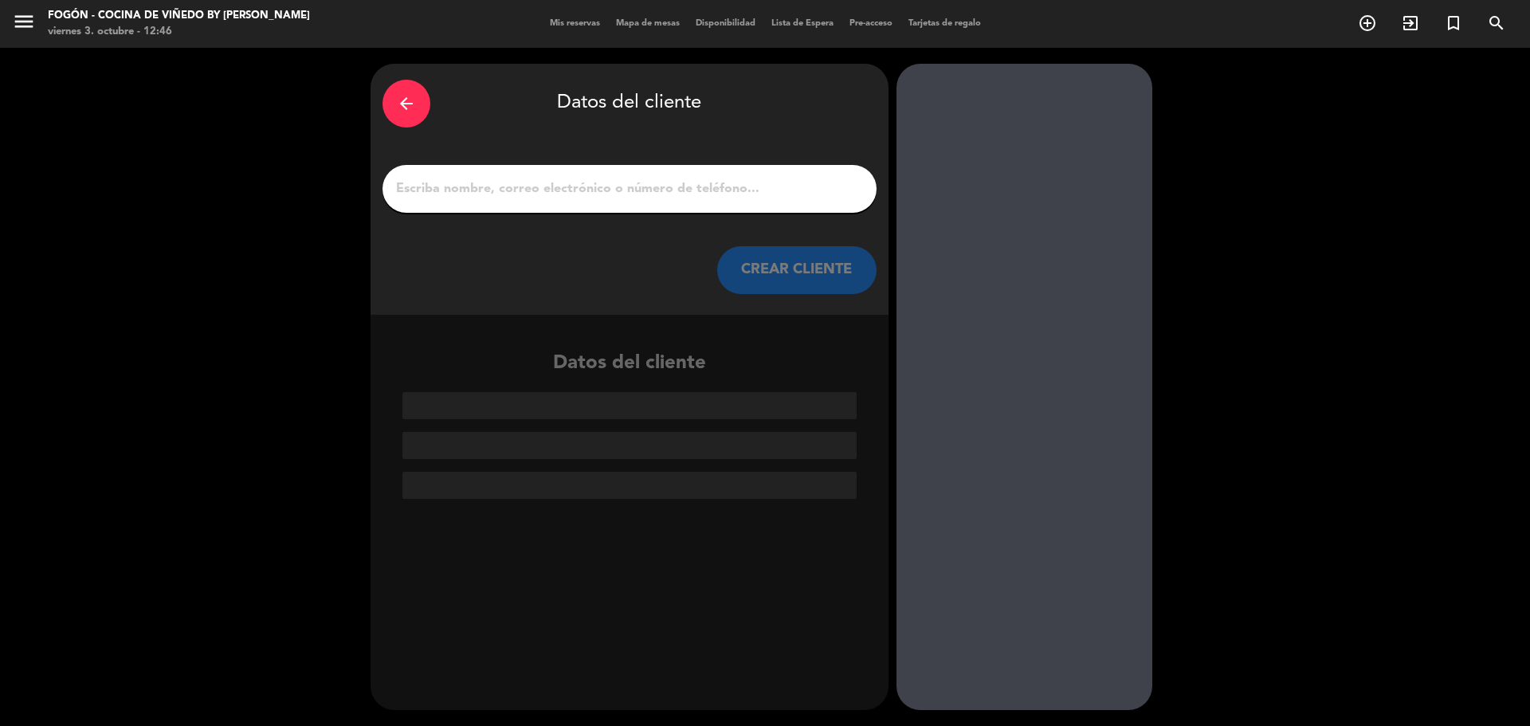
click at [676, 186] on input "1" at bounding box center [629, 189] width 470 height 22
paste input "[PERSON_NAME]"
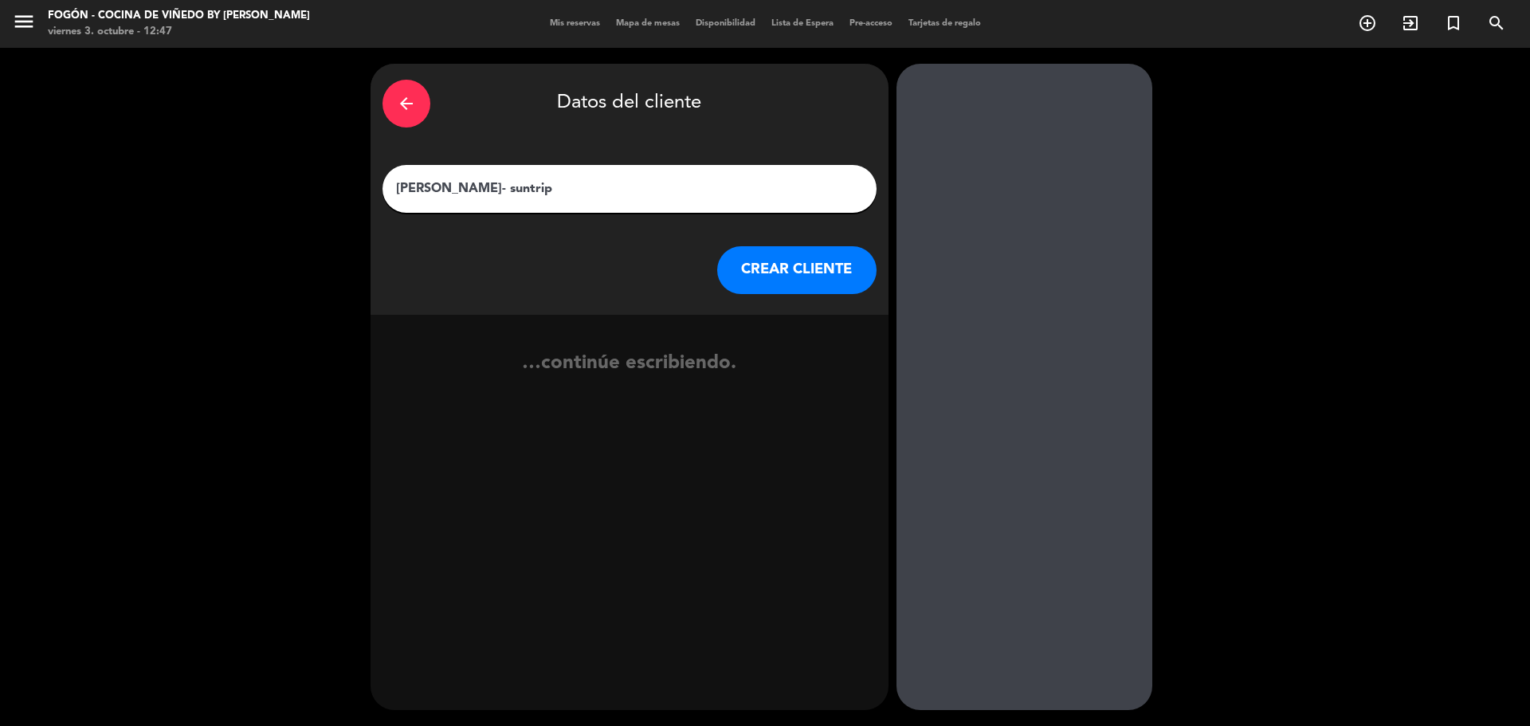
type input "[PERSON_NAME]- suntrip"
click at [800, 285] on button "CREAR CLIENTE" at bounding box center [796, 270] width 159 height 48
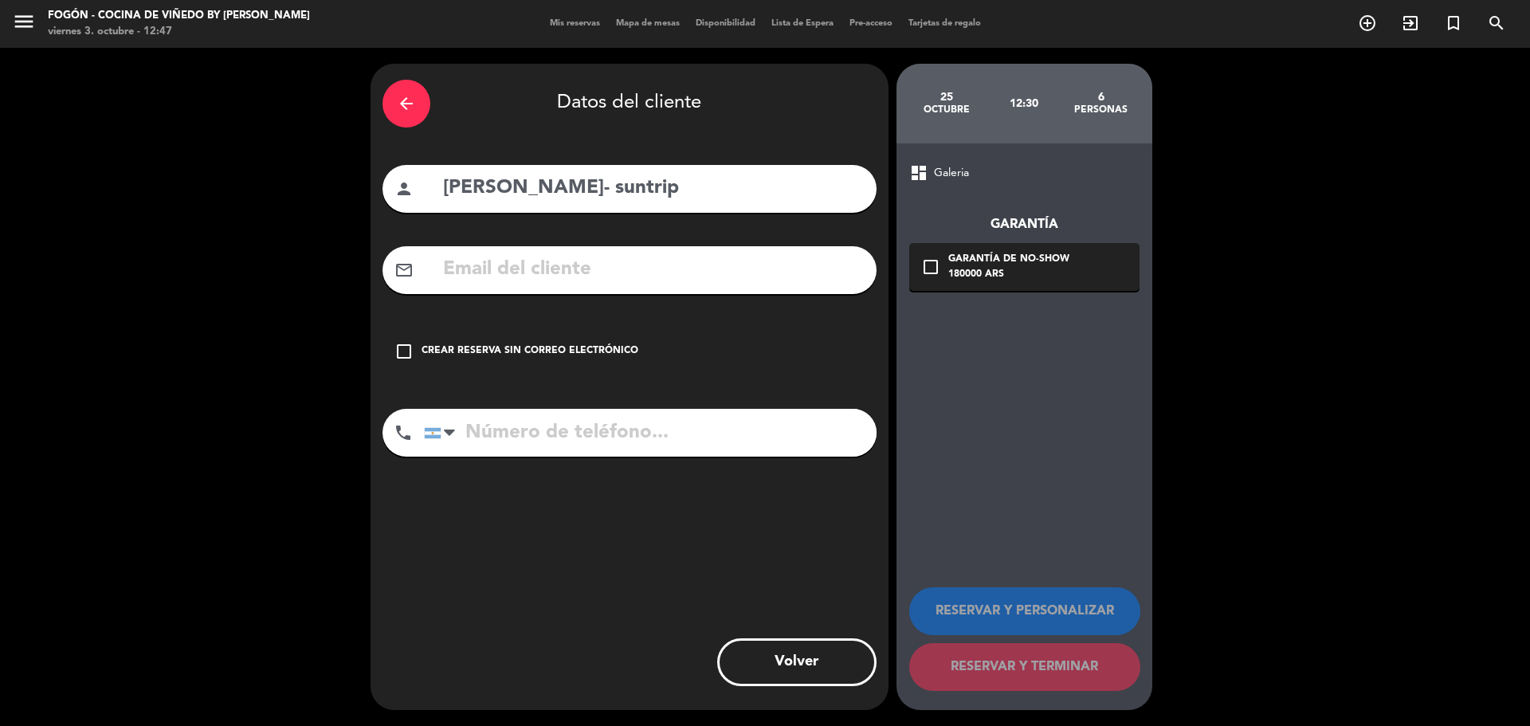
click at [557, 364] on div "check_box_outline_blank Crear reserva sin correo electrónico" at bounding box center [629, 351] width 494 height 48
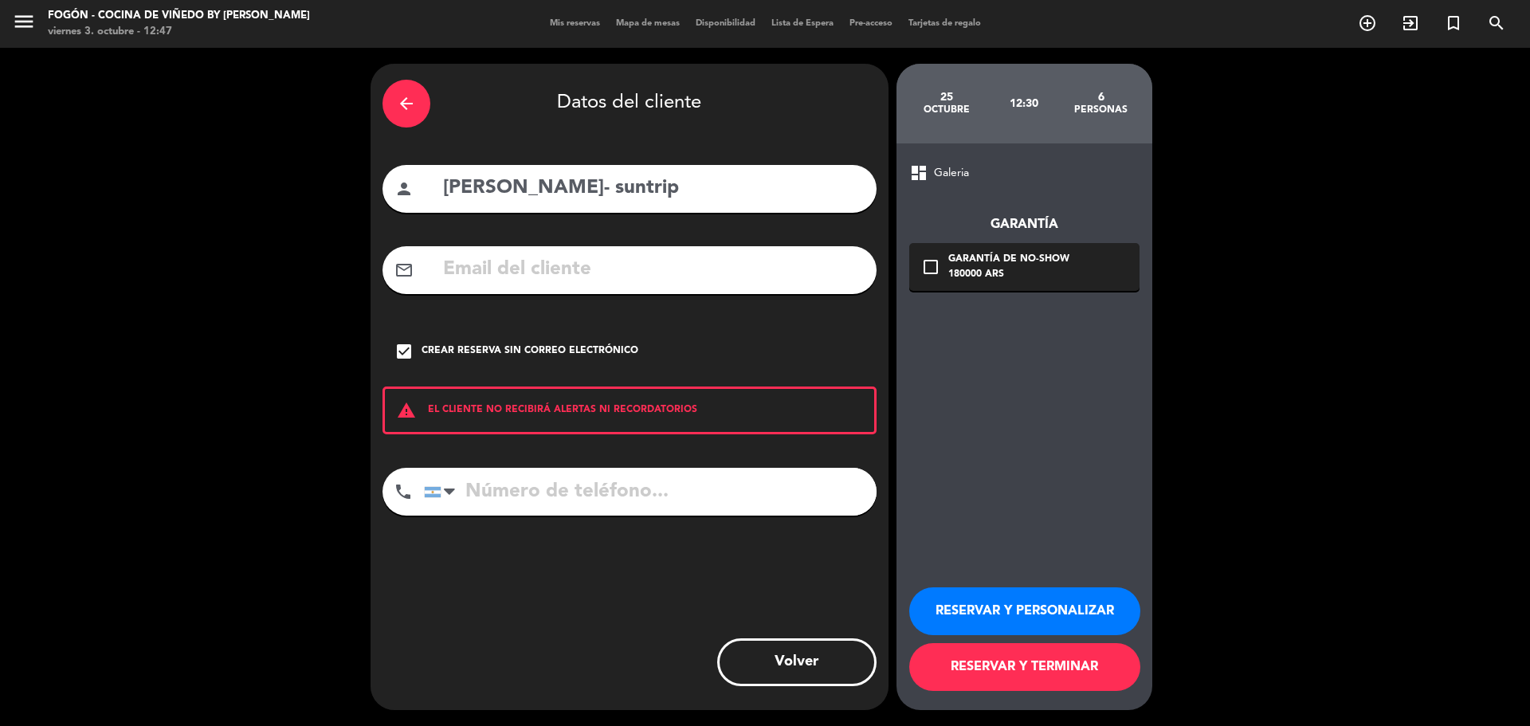
click at [1019, 602] on button "RESERVAR Y PERSONALIZAR" at bounding box center [1024, 611] width 231 height 48
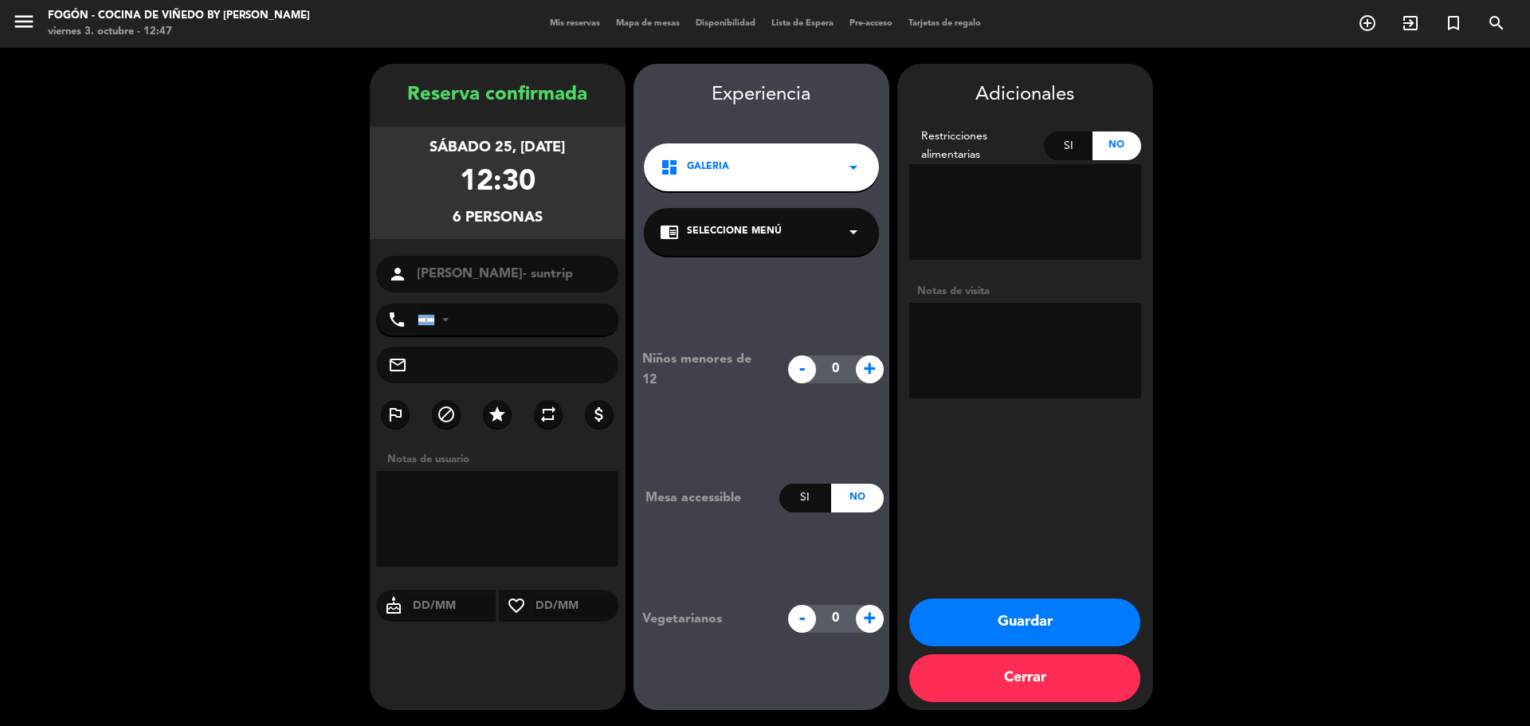
click at [837, 210] on div "chrome_reader_mode Seleccione Menú arrow_drop_down" at bounding box center [761, 232] width 235 height 48
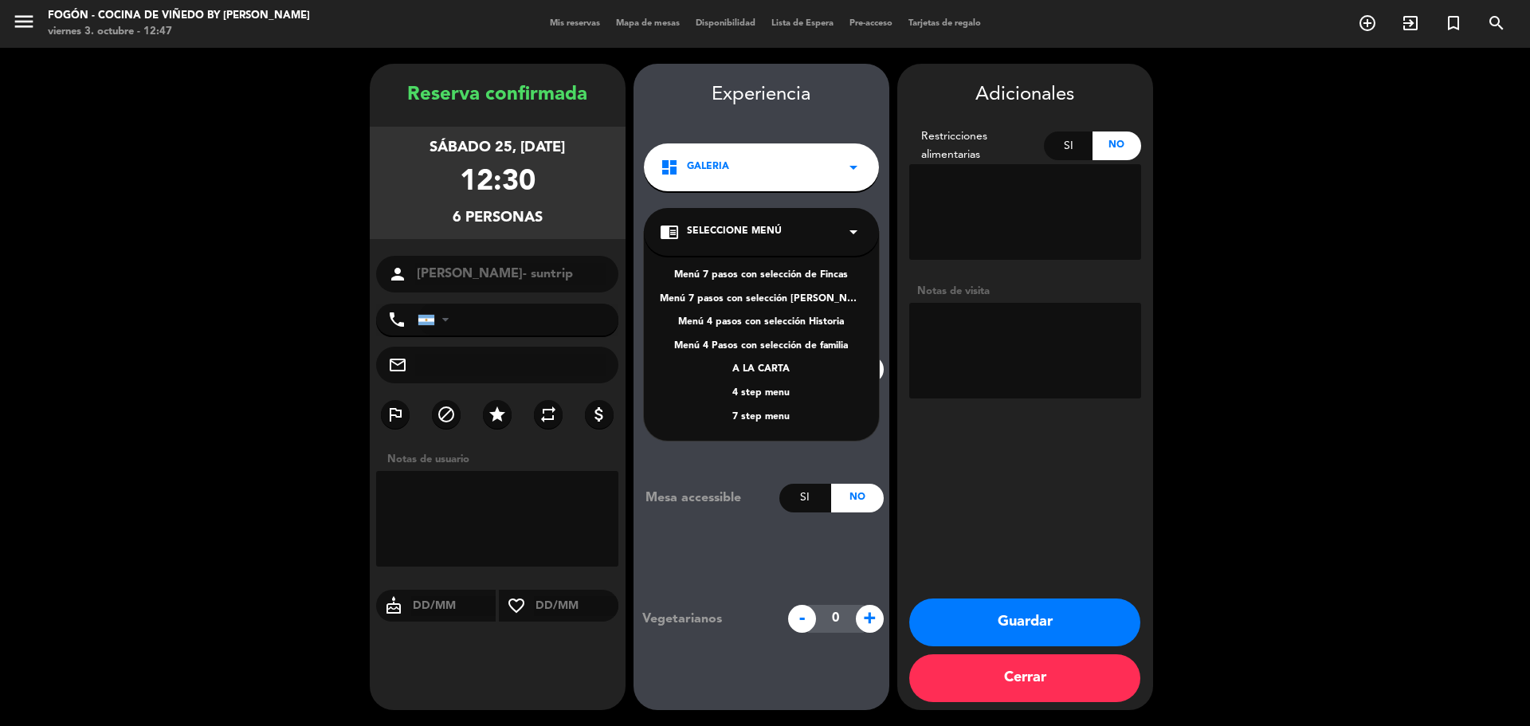
click at [794, 339] on div "Menú 4 Pasos con selección de familia" at bounding box center [761, 347] width 203 height 16
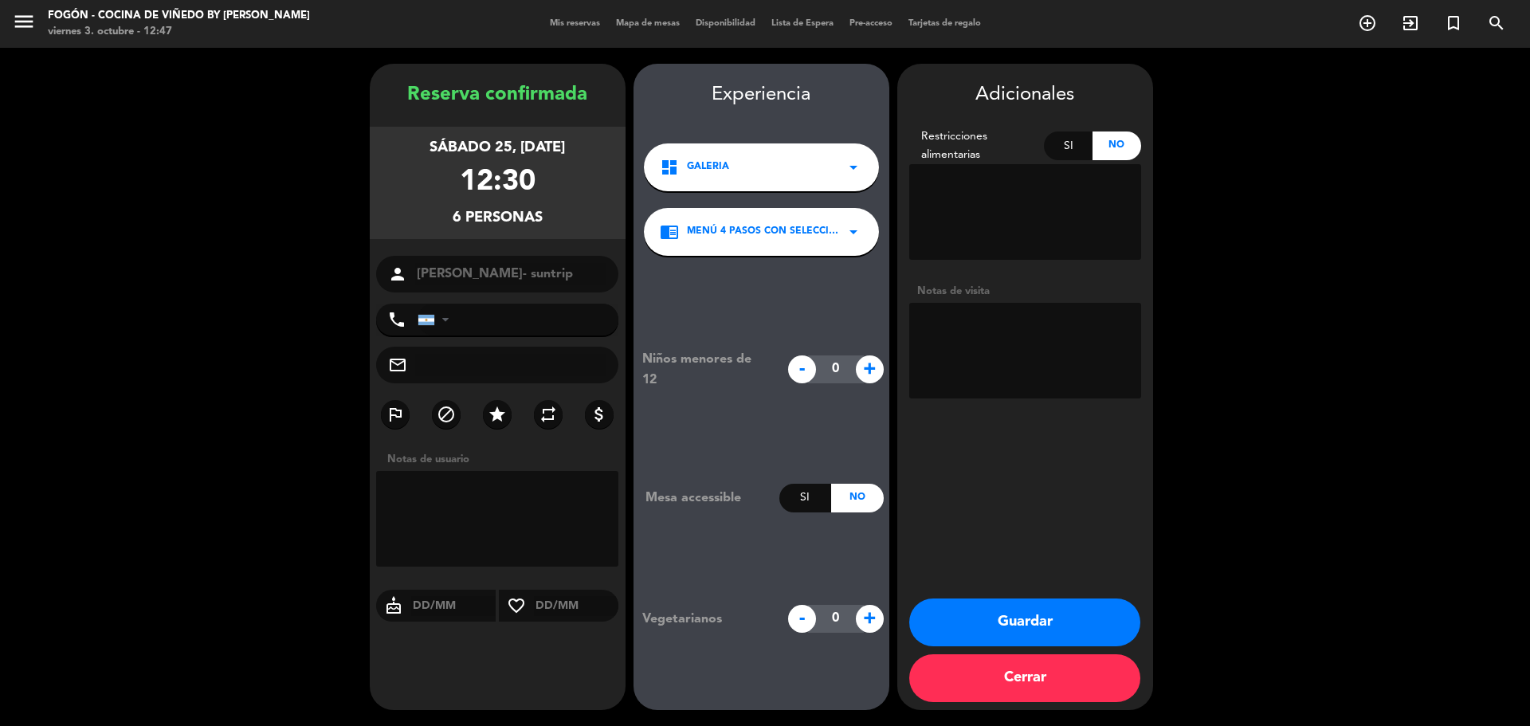
click at [955, 325] on textarea at bounding box center [1025, 351] width 232 height 96
click at [834, 231] on span "Menú 4 Pasos con selección de familia" at bounding box center [765, 232] width 157 height 16
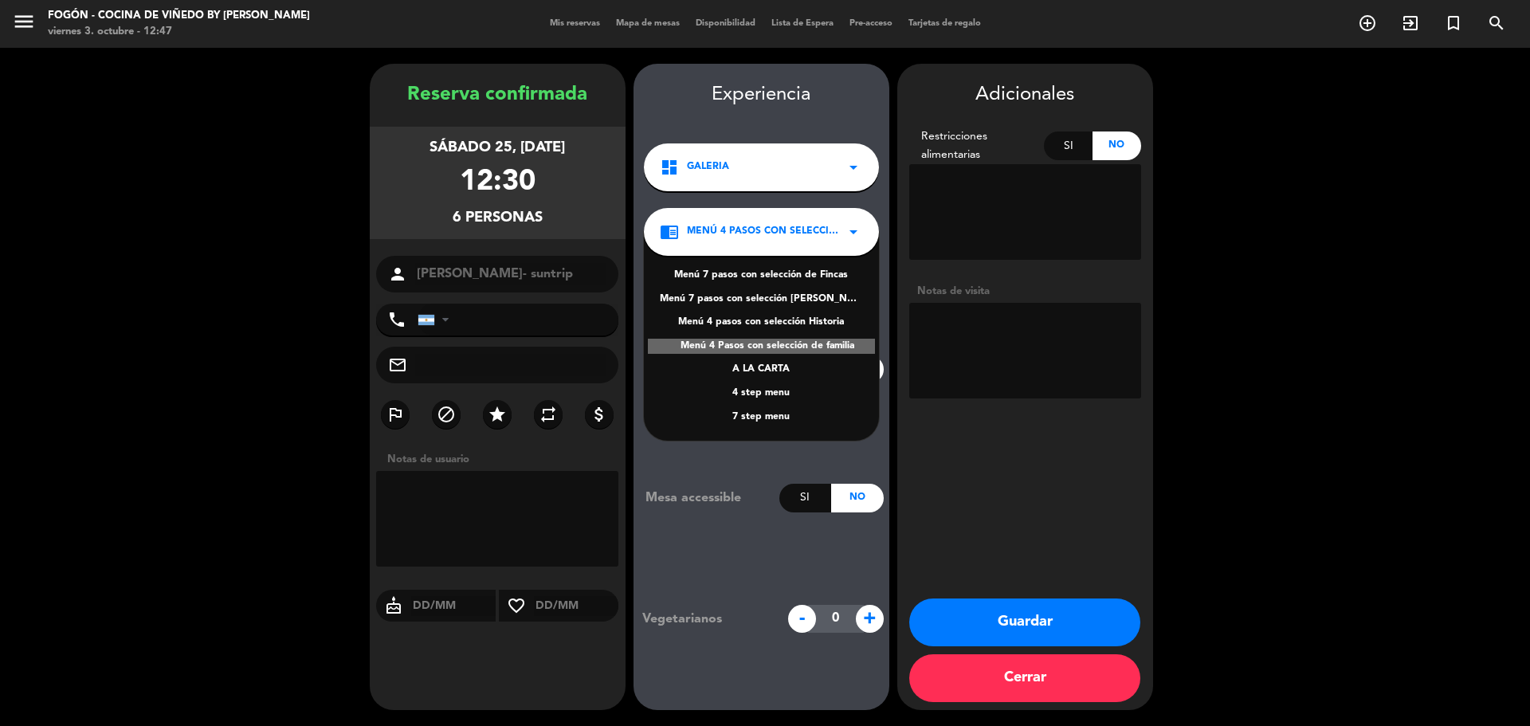
click at [823, 315] on div "Menú 4 pasos con selección Historia" at bounding box center [761, 323] width 203 height 16
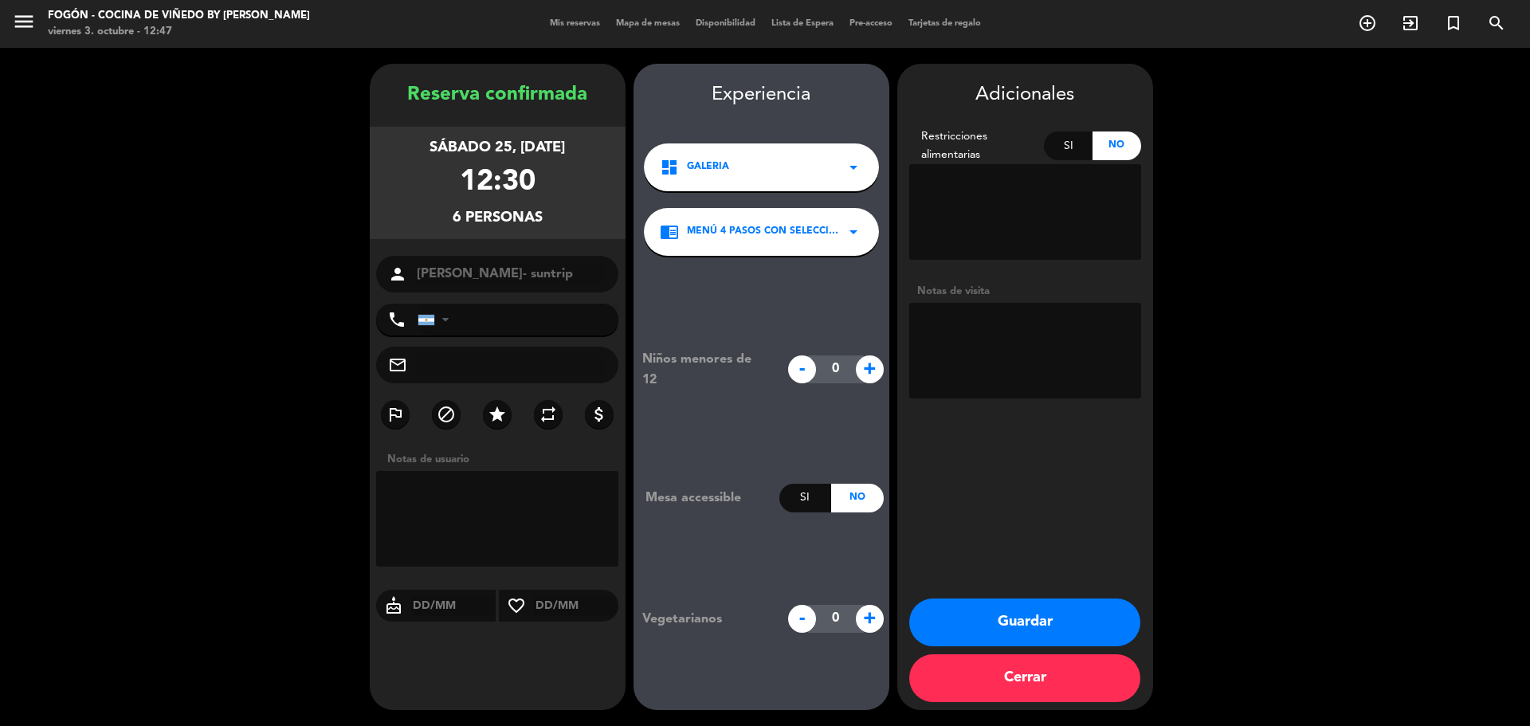
click at [950, 321] on textarea at bounding box center [1025, 351] width 232 height 96
type textarea "suntrip- 4p-paga agencia-mail 3/10-juli"
click at [1017, 615] on button "Guardar" at bounding box center [1024, 622] width 231 height 48
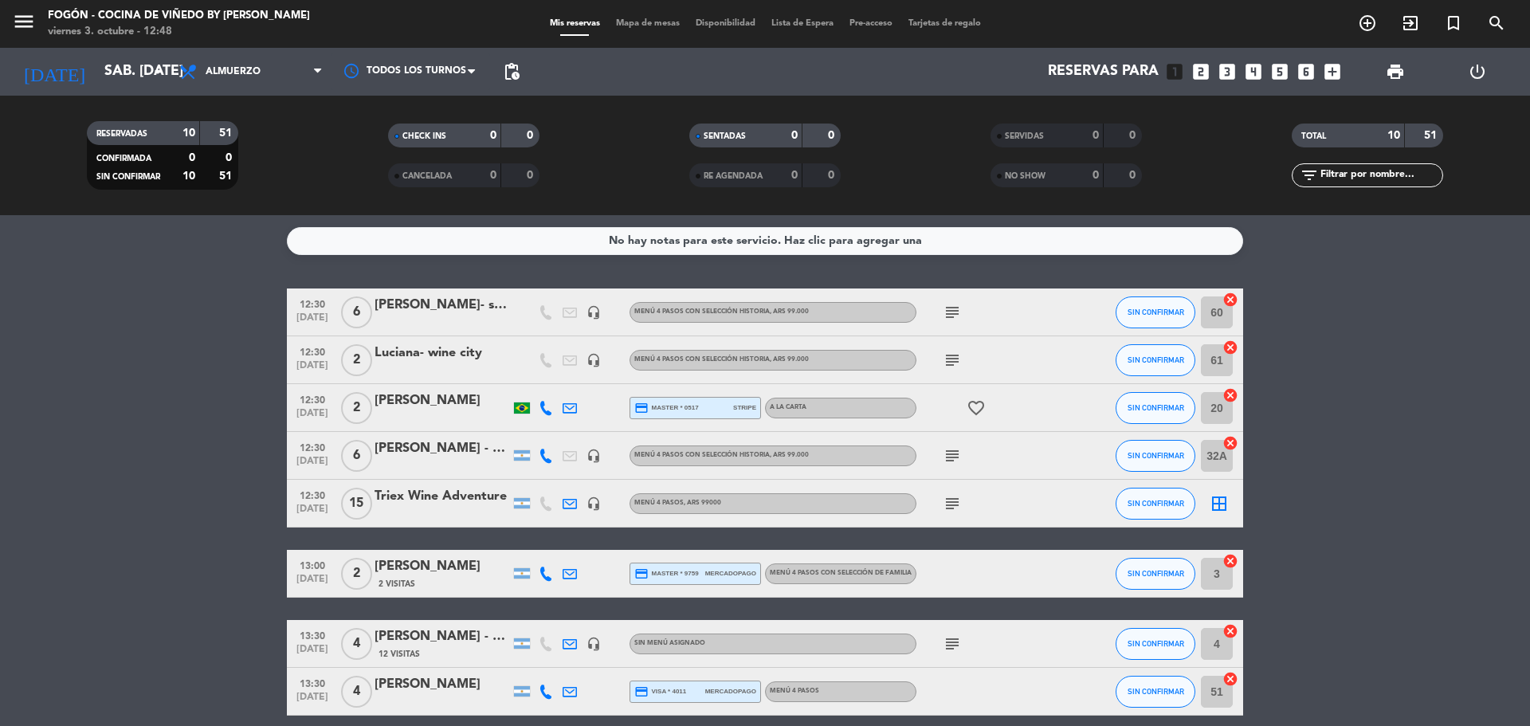
click at [1199, 73] on icon "looks_two" at bounding box center [1200, 71] width 21 height 21
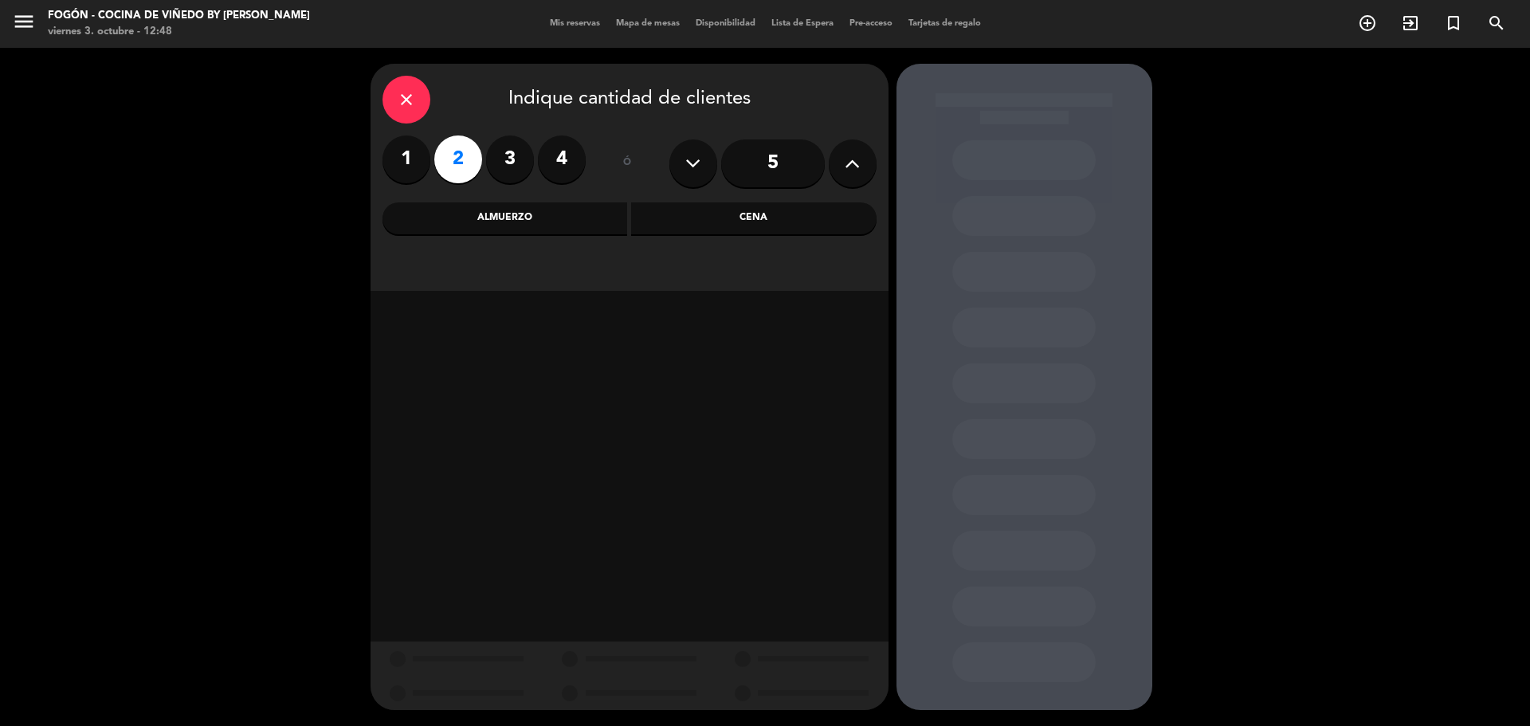
click at [564, 211] on div "Almuerzo" at bounding box center [504, 218] width 245 height 32
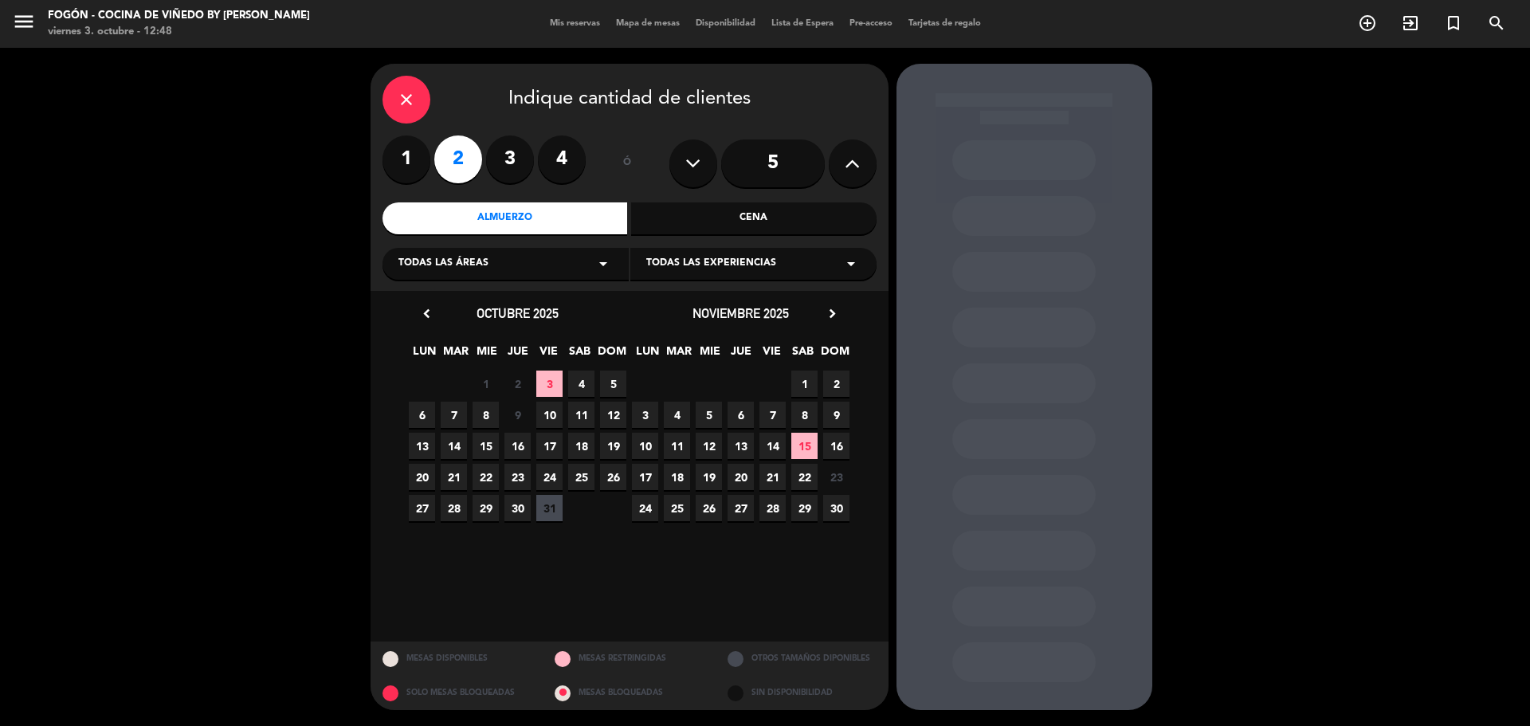
click at [549, 414] on span "10" at bounding box center [549, 415] width 26 height 26
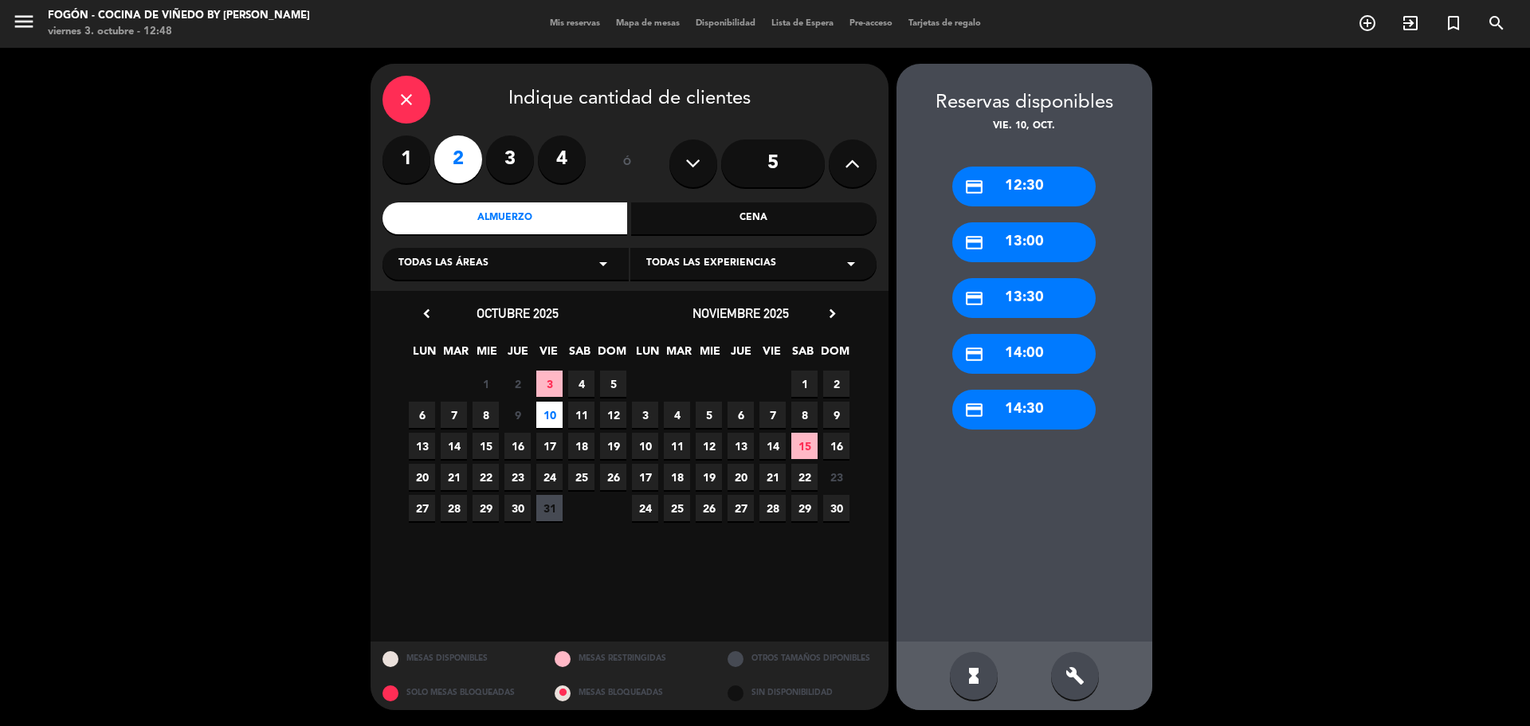
click at [1057, 241] on div "credit_card 13:00" at bounding box center [1023, 242] width 143 height 40
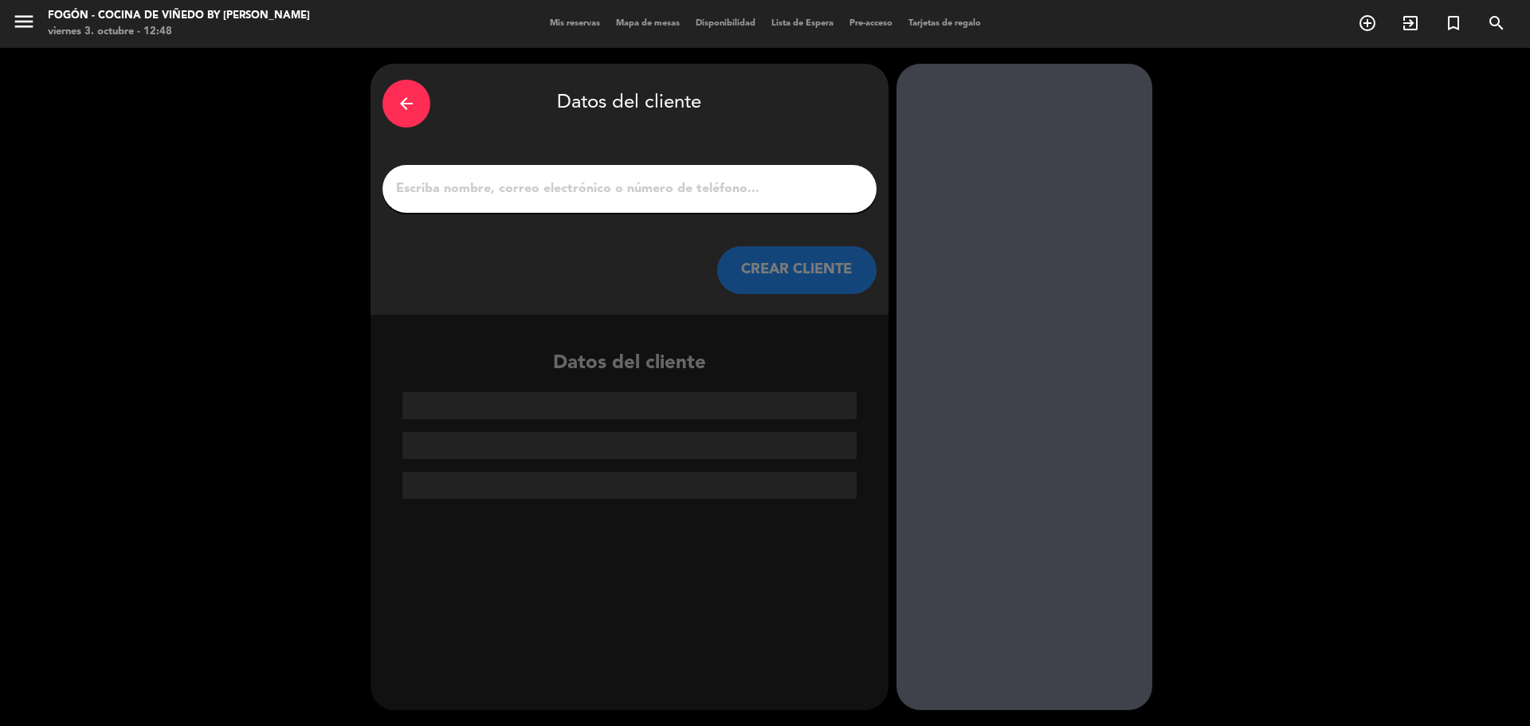
click at [657, 180] on input "1" at bounding box center [629, 189] width 470 height 22
paste input "[PERSON_NAME]/ [PERSON_NAME]"
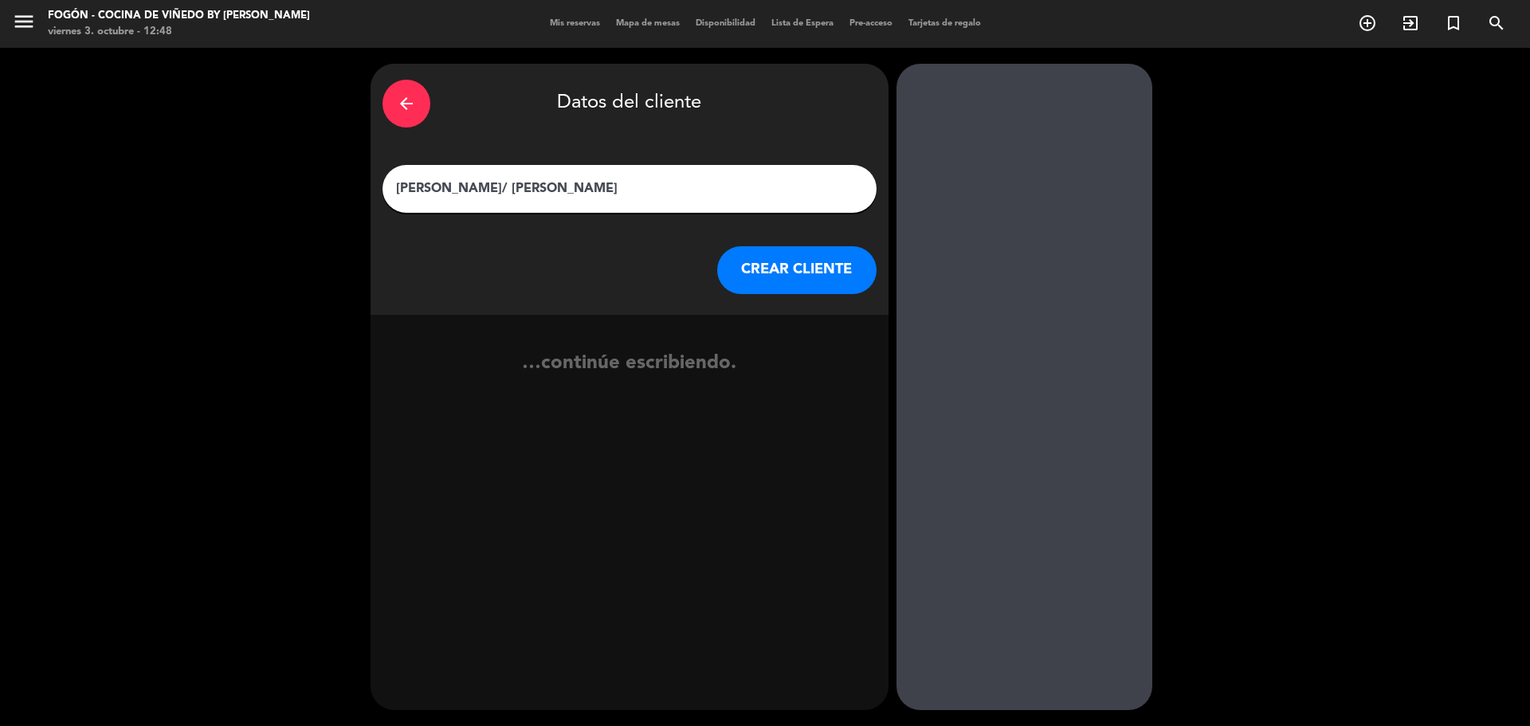
type input "[PERSON_NAME]/ [PERSON_NAME]"
click at [813, 251] on button "CREAR CLIENTE" at bounding box center [796, 270] width 159 height 48
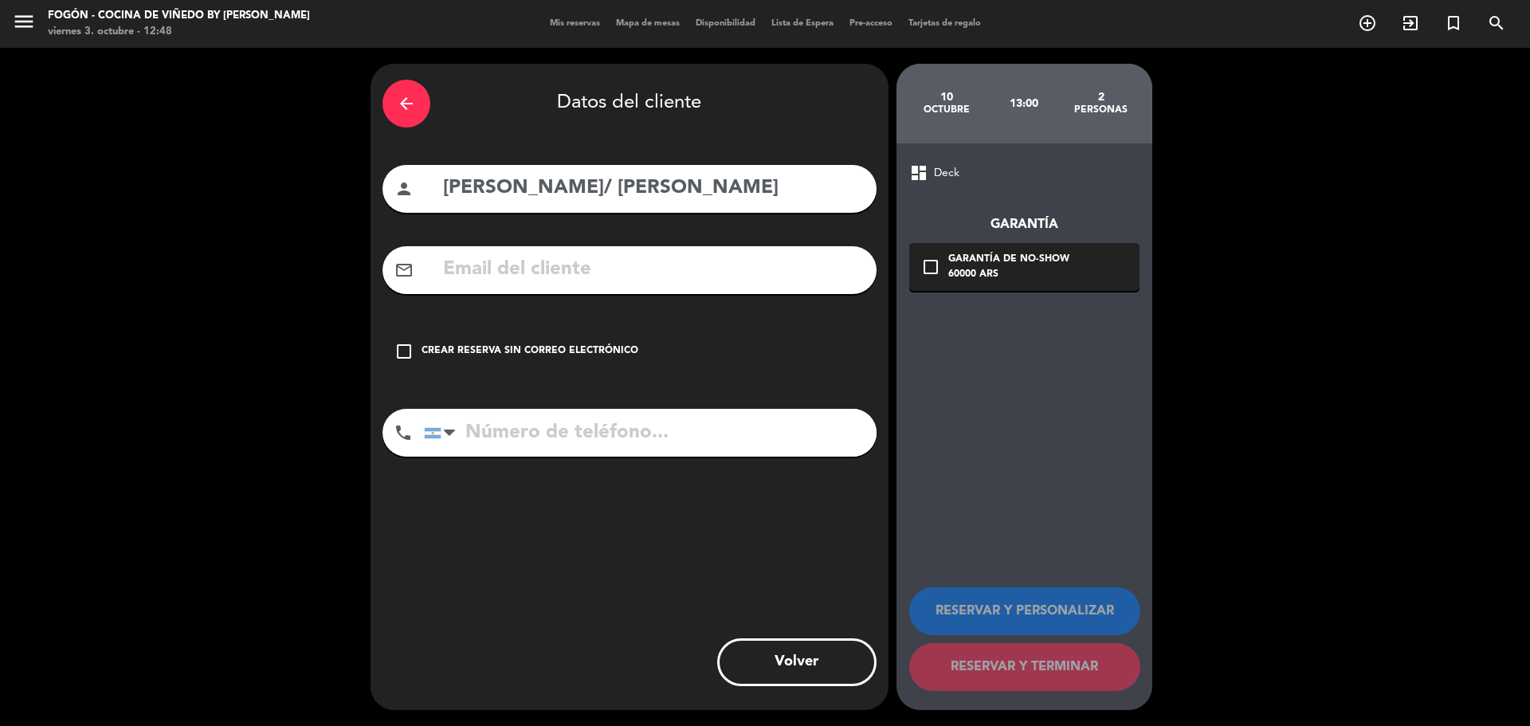
click at [595, 353] on div "Crear reserva sin correo electrónico" at bounding box center [529, 351] width 217 height 16
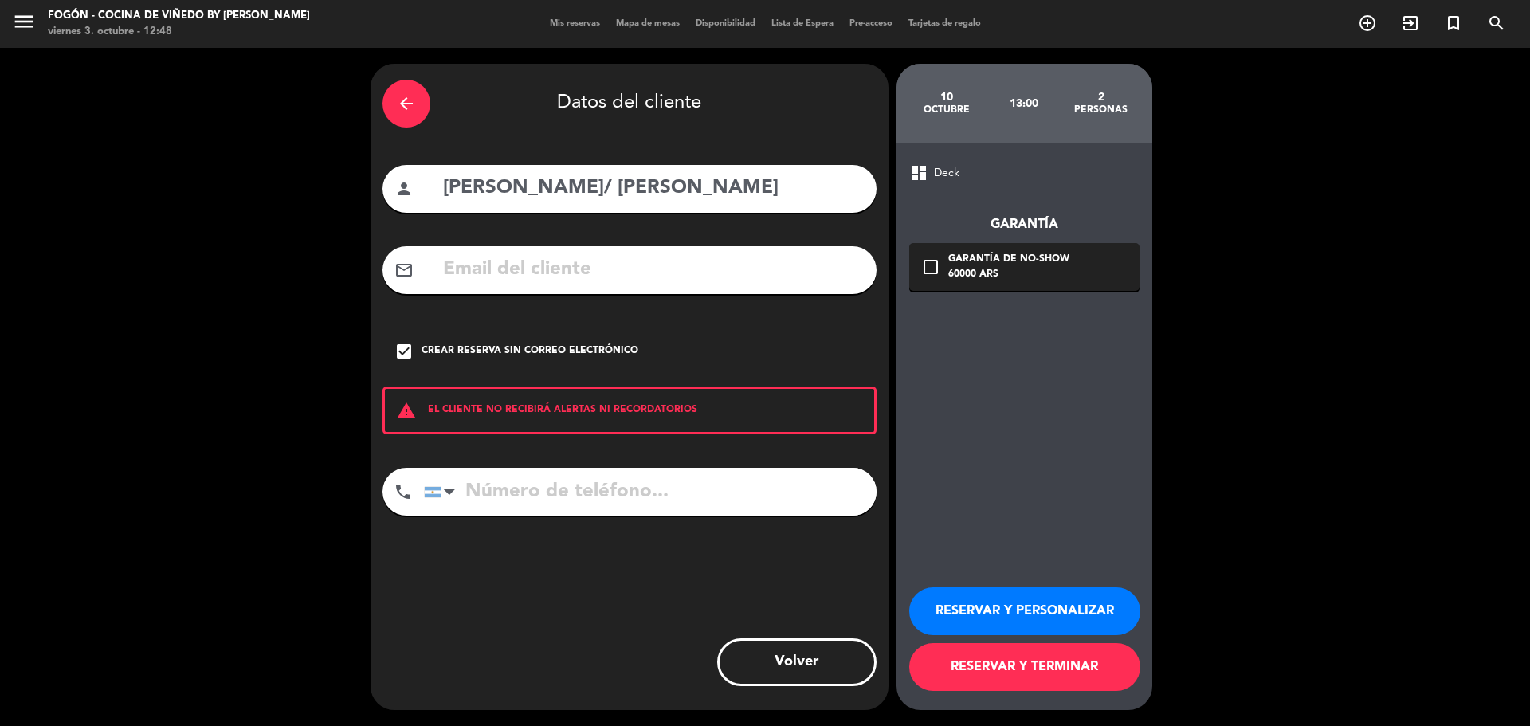
click at [564, 484] on input "tel" at bounding box center [650, 492] width 453 height 48
paste input "[PHONE_NUMBER]"
type input "[PHONE_NUMBER]"
click at [1038, 613] on button "RESERVAR Y PERSONALIZAR" at bounding box center [1024, 611] width 231 height 48
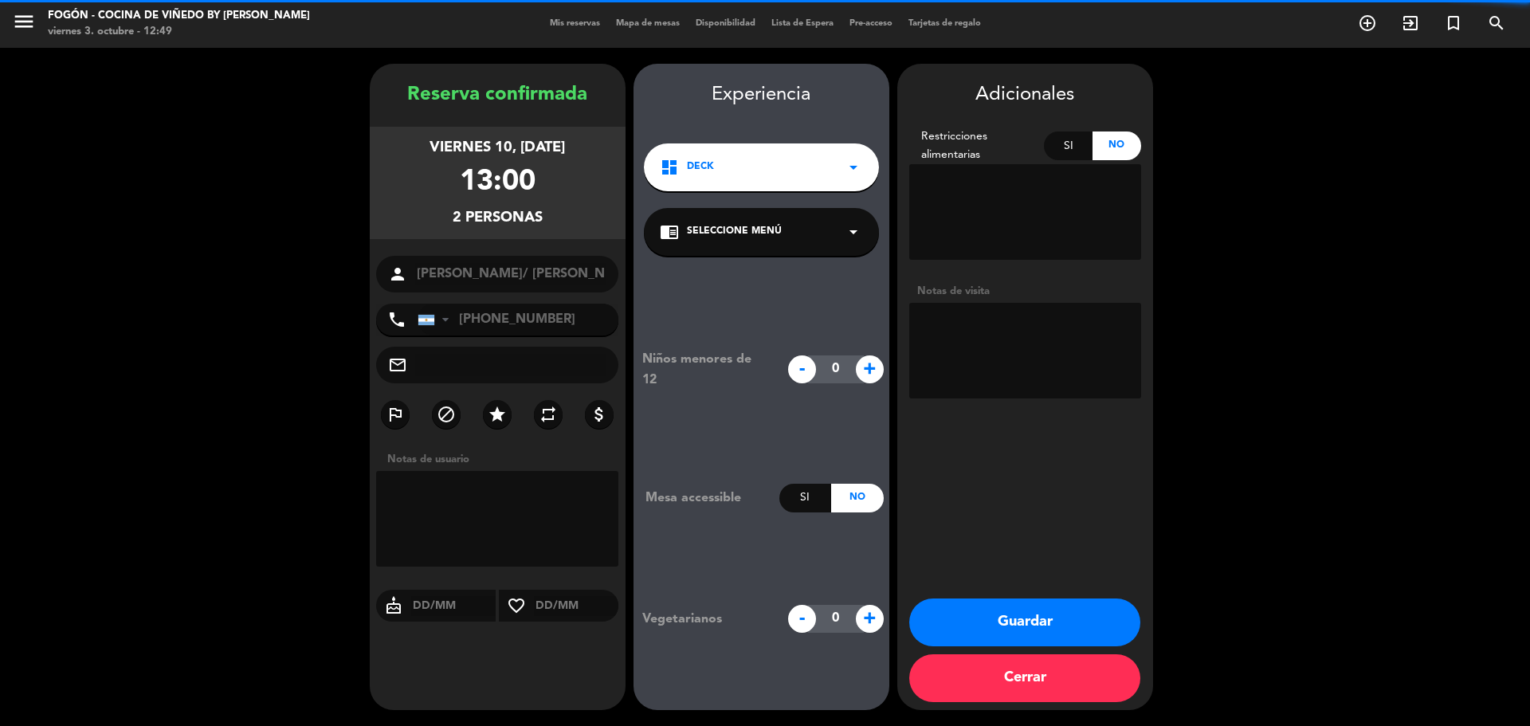
click at [790, 239] on div "chrome_reader_mode Seleccione Menú arrow_drop_down" at bounding box center [761, 232] width 235 height 48
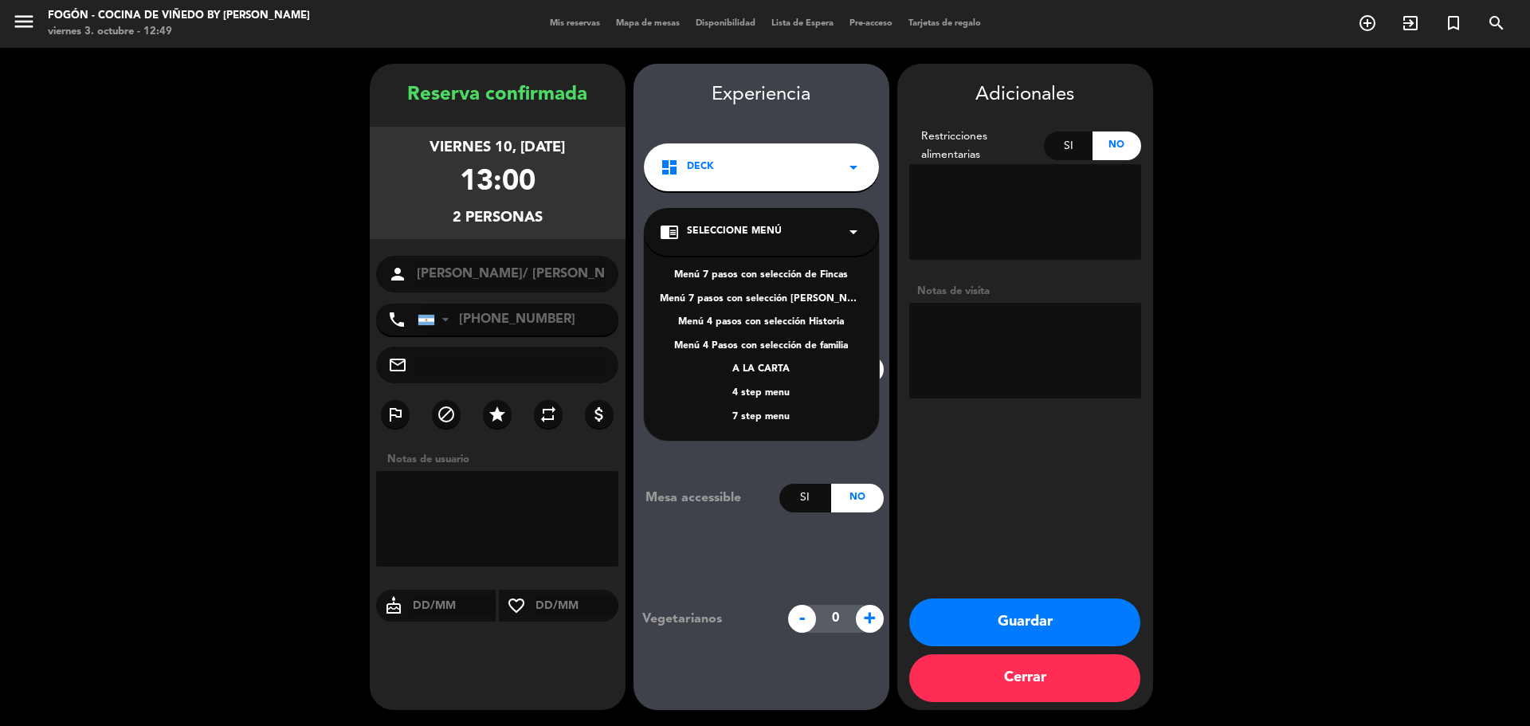
click at [799, 320] on div "Menú 4 pasos con selección Historia" at bounding box center [761, 323] width 203 height 16
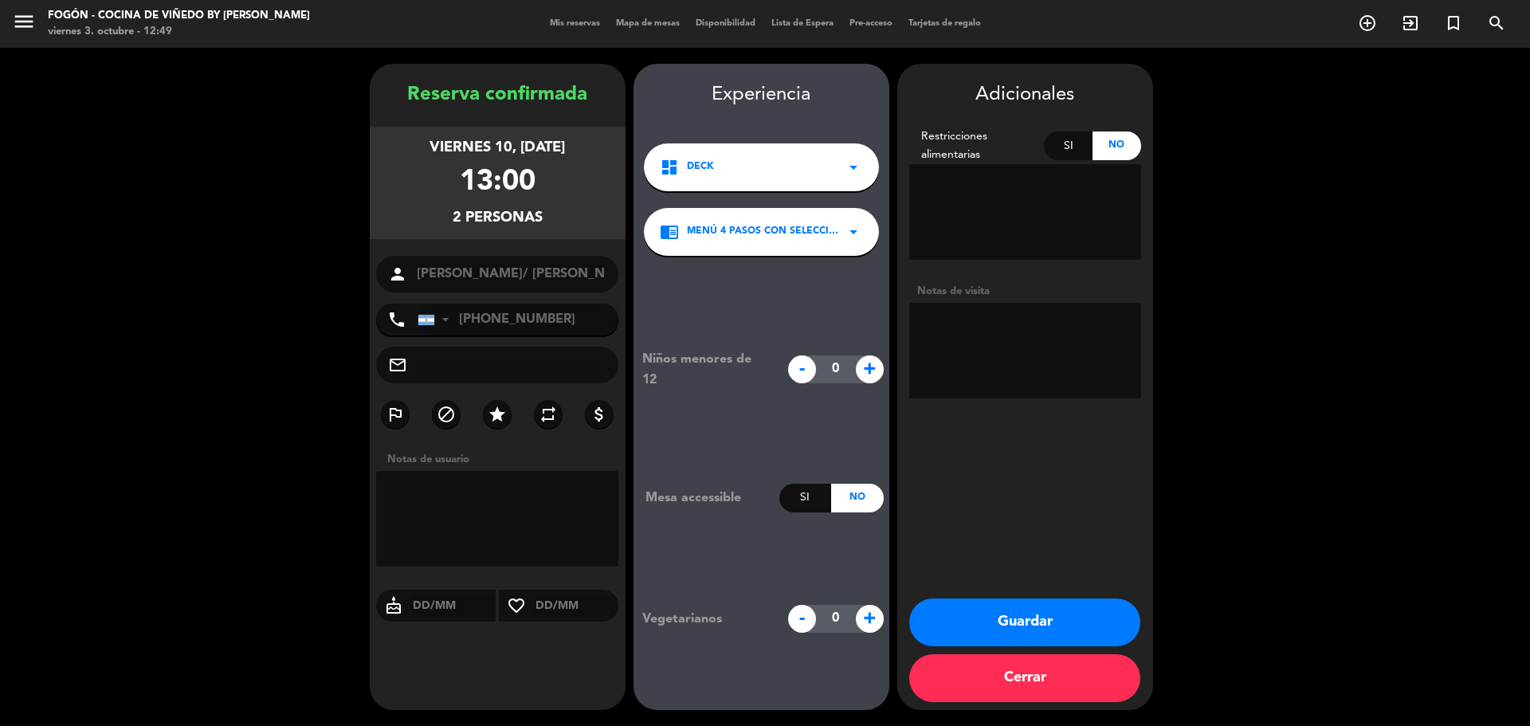
click at [974, 338] on textarea at bounding box center [1025, 351] width 232 height 96
drag, startPoint x: 1034, startPoint y: 324, endPoint x: 999, endPoint y: 323, distance: 35.1
click at [999, 323] on textarea at bounding box center [1025, 351] width 232 height 96
type textarea "paga pax-wsp 3/10-juli"
click at [1061, 610] on button "Guardar" at bounding box center [1024, 622] width 231 height 48
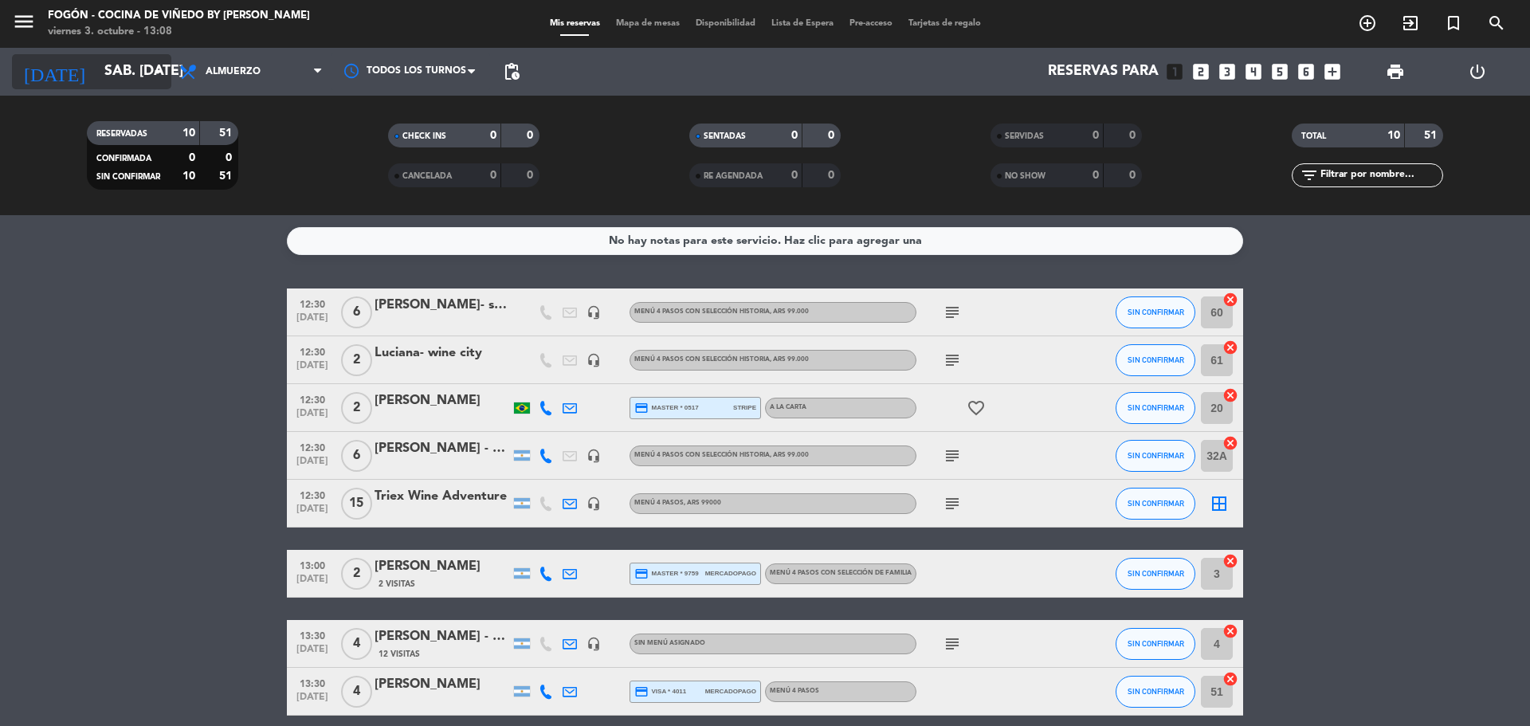
click at [134, 80] on input "sáb. [DATE]" at bounding box center [188, 72] width 185 height 32
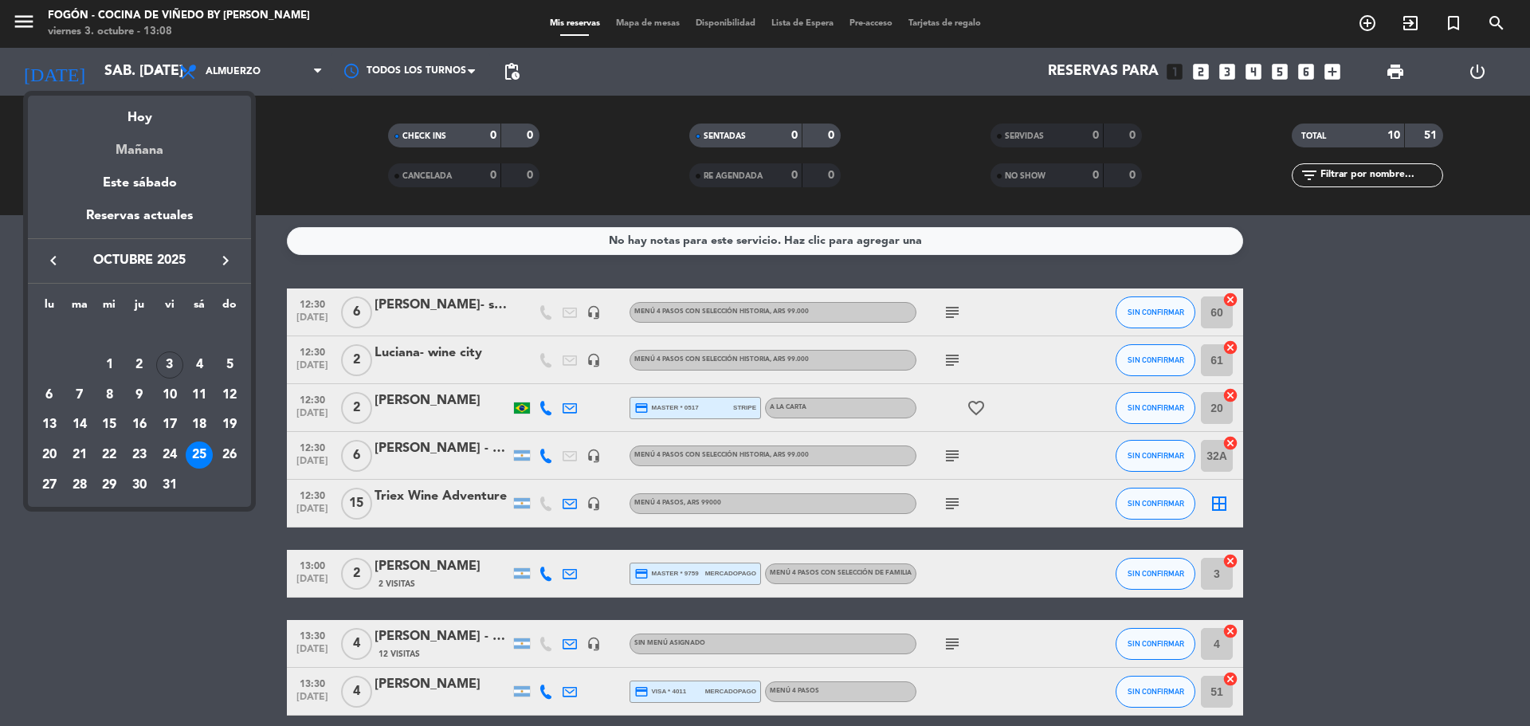
click at [154, 152] on div "Mañana" at bounding box center [139, 144] width 223 height 33
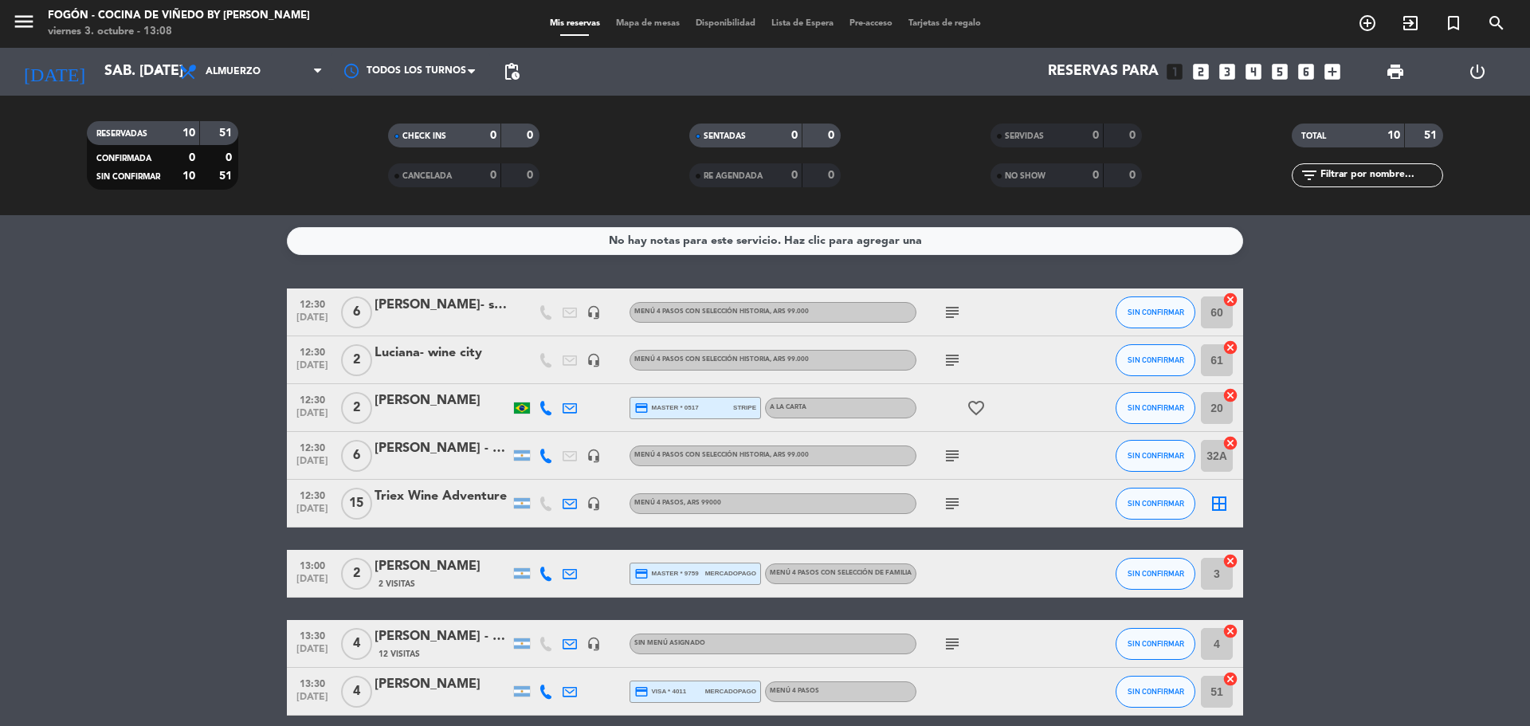
type input "sáb. [DATE]"
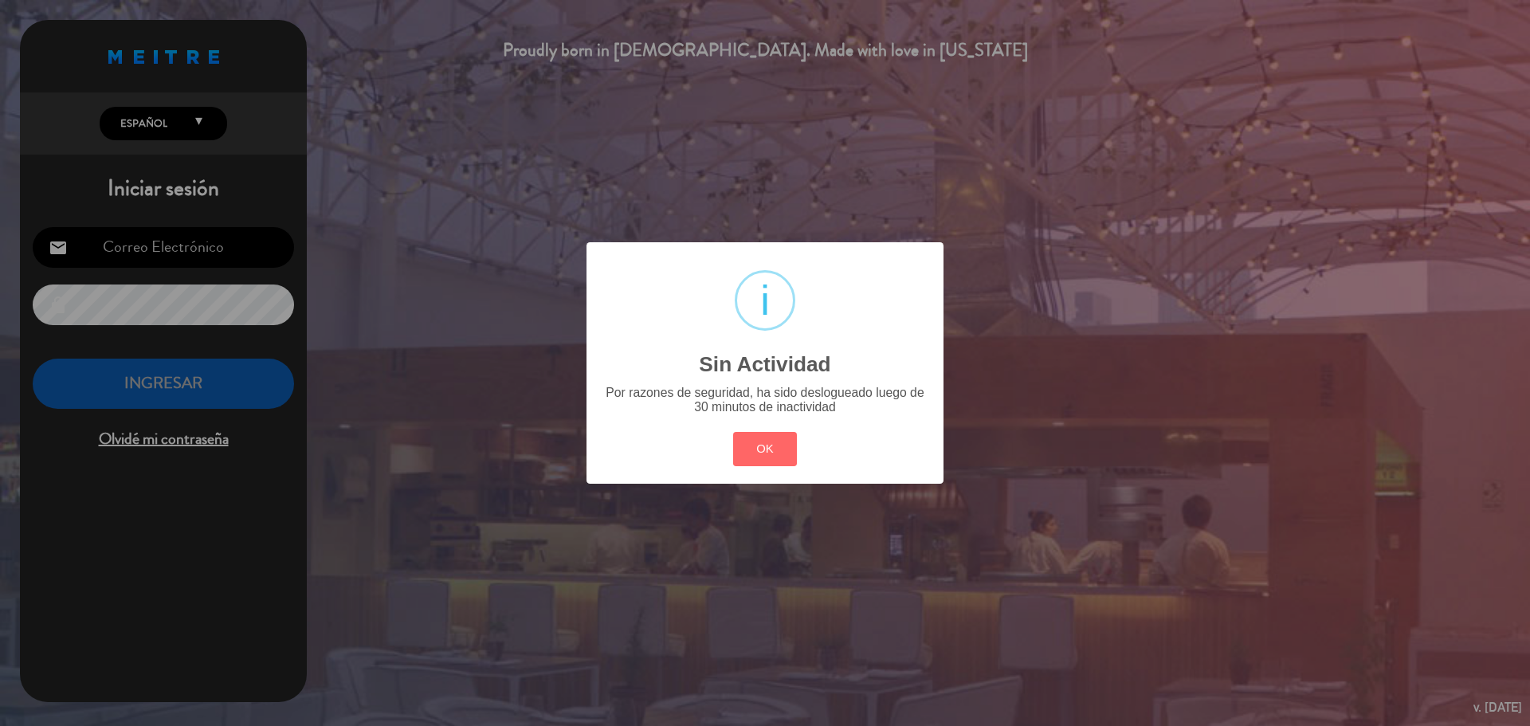
type input "[EMAIL_ADDRESS][PERSON_NAME][DOMAIN_NAME]"
